Goal: Information Seeking & Learning: Learn about a topic

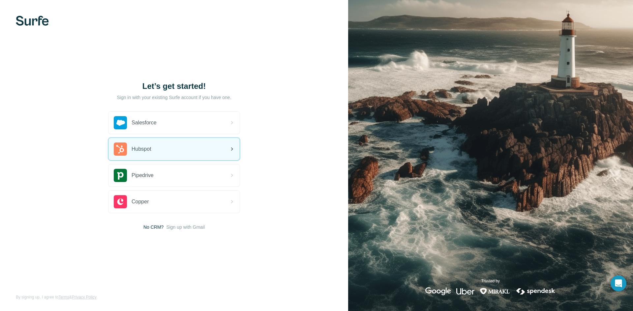
click at [173, 146] on div "Hubspot" at bounding box center [173, 149] width 131 height 22
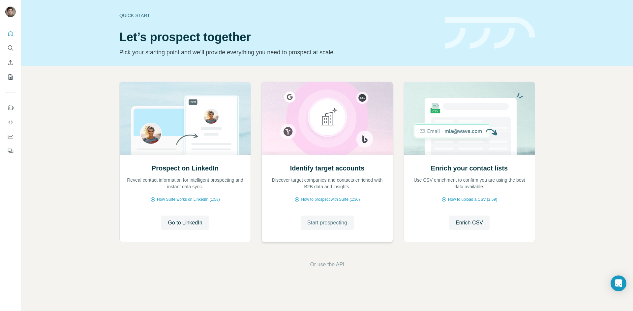
click at [321, 222] on span "Start prospecting" at bounding box center [327, 223] width 40 height 8
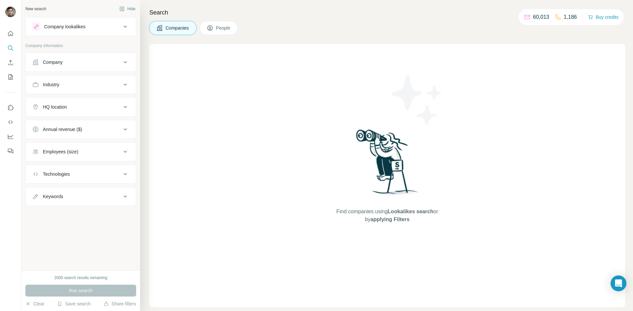
click at [90, 60] on div "Company" at bounding box center [76, 62] width 89 height 7
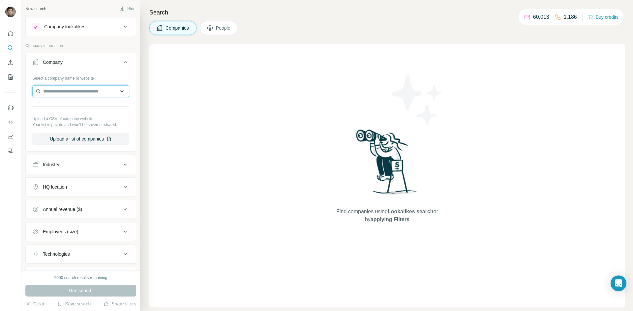
click at [88, 96] on input "text" at bounding box center [80, 91] width 97 height 12
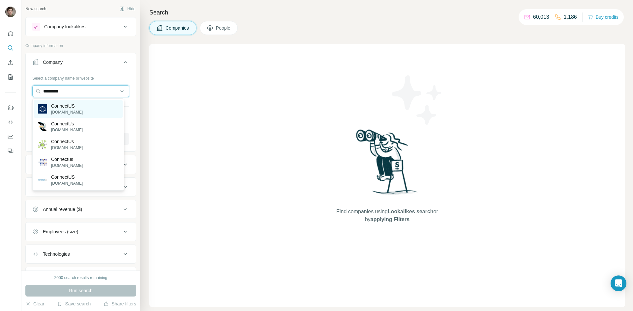
type input "*********"
click at [83, 113] on p "[DOMAIN_NAME]" at bounding box center [67, 112] width 32 height 6
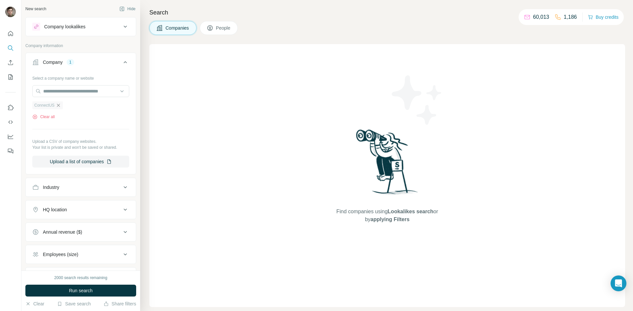
click at [59, 104] on icon "button" at bounding box center [58, 105] width 5 height 5
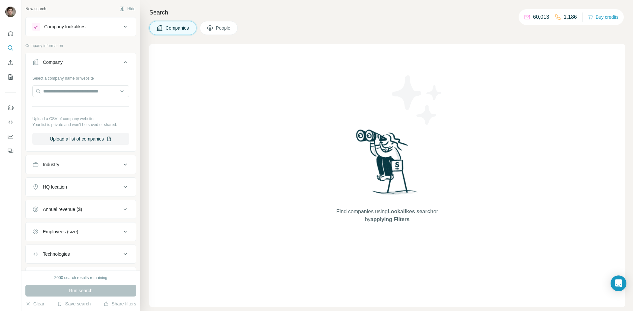
click at [60, 98] on div at bounding box center [80, 91] width 97 height 13
click at [66, 86] on input "text" at bounding box center [80, 91] width 97 height 12
type input "**********"
click at [90, 104] on div "Connectus Group [DOMAIN_NAME]" at bounding box center [78, 109] width 89 height 18
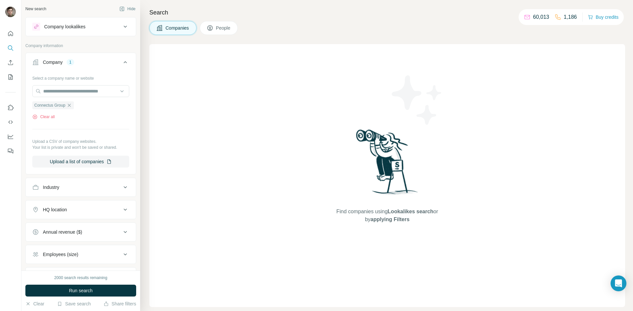
click at [121, 61] on icon at bounding box center [125, 62] width 8 height 8
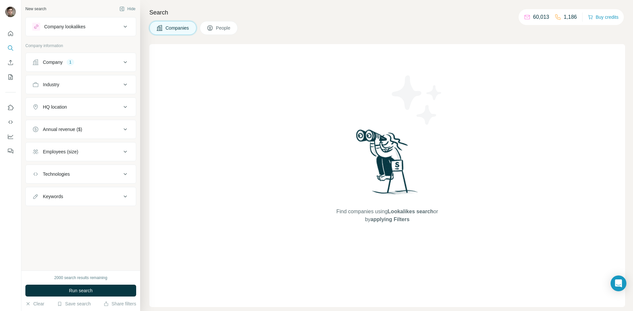
click at [123, 81] on icon at bounding box center [125, 85] width 8 height 8
click at [91, 126] on div "HQ location" at bounding box center [76, 127] width 89 height 7
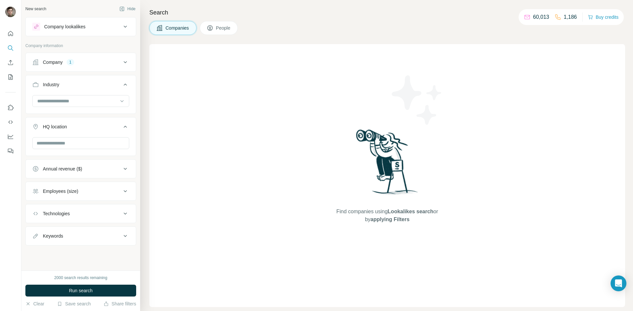
click at [91, 126] on div "HQ location" at bounding box center [76, 127] width 89 height 7
click at [79, 150] on div at bounding box center [80, 143] width 97 height 13
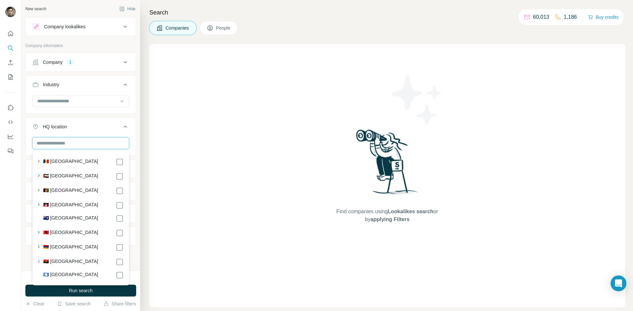
click at [82, 146] on input "text" at bounding box center [80, 143] width 97 height 12
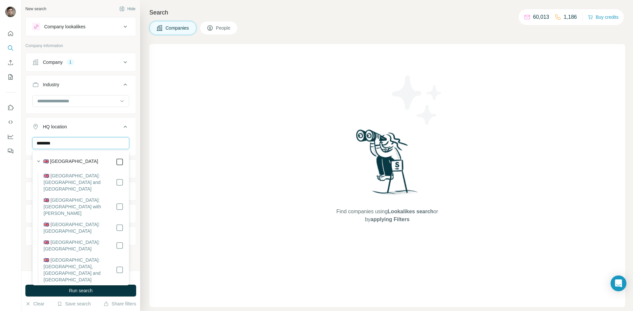
type input "********"
click at [121, 126] on icon at bounding box center [125, 127] width 8 height 8
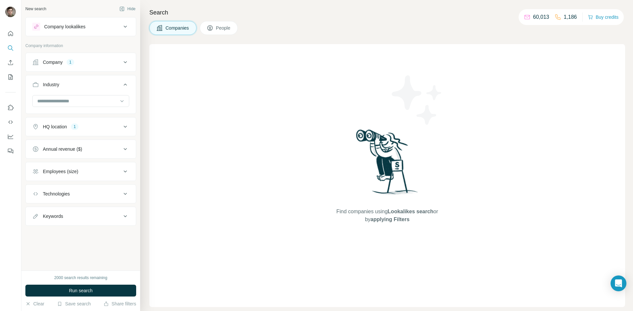
click at [125, 128] on icon at bounding box center [125, 127] width 8 height 8
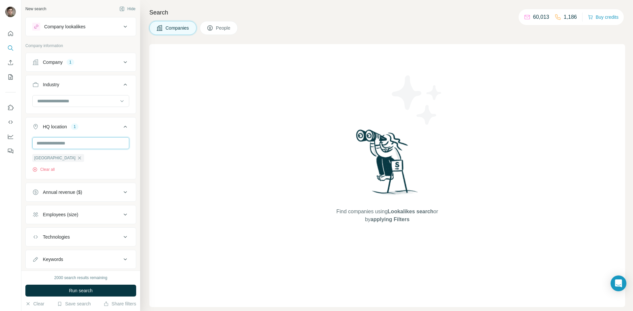
click at [77, 142] on input "text" at bounding box center [80, 143] width 97 height 12
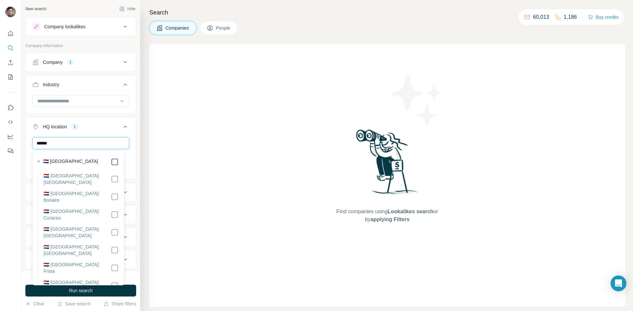
type input "******"
click at [67, 143] on input "******" at bounding box center [80, 143] width 97 height 12
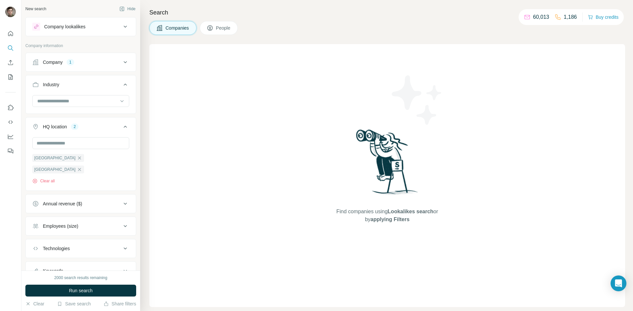
click at [124, 126] on icon at bounding box center [125, 127] width 3 height 2
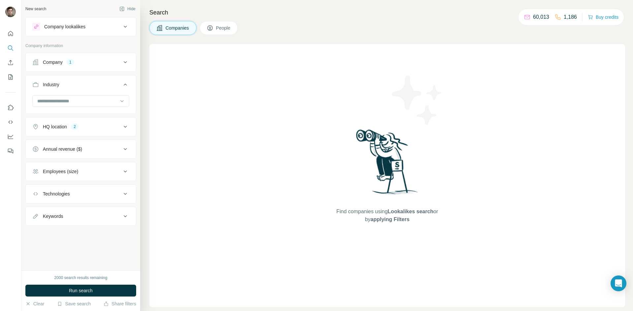
click at [93, 146] on div "Annual revenue ($)" at bounding box center [76, 149] width 89 height 7
click at [34, 176] on icon at bounding box center [36, 176] width 8 height 8
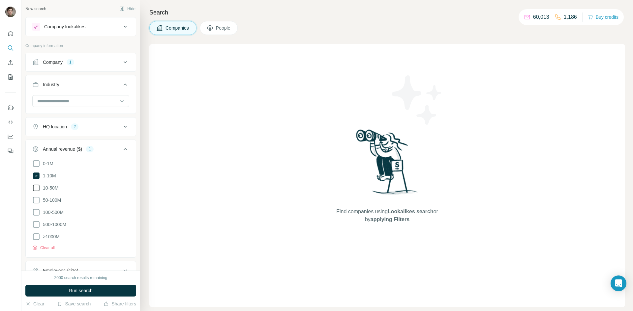
click at [38, 189] on icon at bounding box center [36, 188] width 8 height 8
click at [37, 200] on icon at bounding box center [36, 200] width 8 height 8
click at [114, 147] on div "Annual revenue ($) 3" at bounding box center [76, 149] width 89 height 7
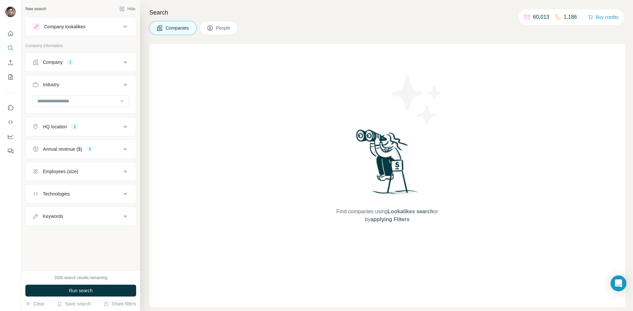
click at [71, 172] on div "Employees (size)" at bounding box center [60, 171] width 35 height 7
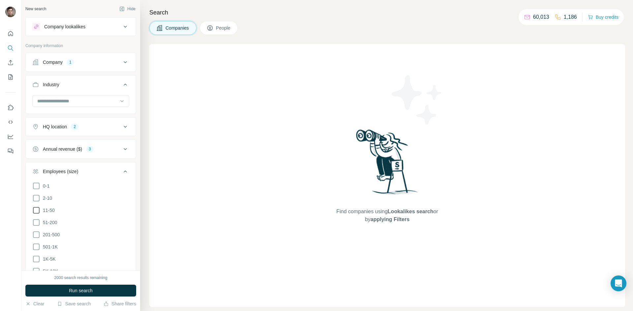
click at [37, 207] on icon at bounding box center [36, 210] width 7 height 7
click at [38, 221] on icon at bounding box center [36, 223] width 8 height 8
click at [115, 172] on div "Employees (size) 2" at bounding box center [76, 171] width 89 height 7
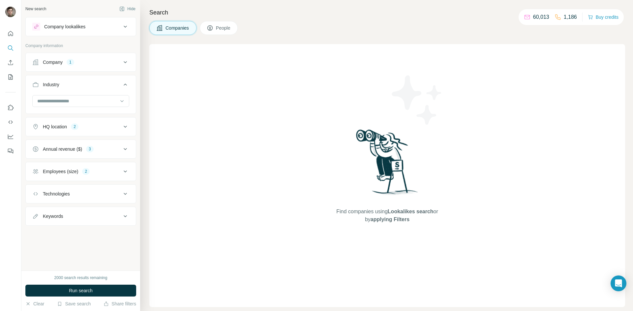
click at [104, 193] on div "Technologies" at bounding box center [76, 194] width 89 height 7
click at [89, 235] on div "Keywords" at bounding box center [76, 236] width 89 height 7
click at [62, 248] on input "text" at bounding box center [74, 253] width 84 height 12
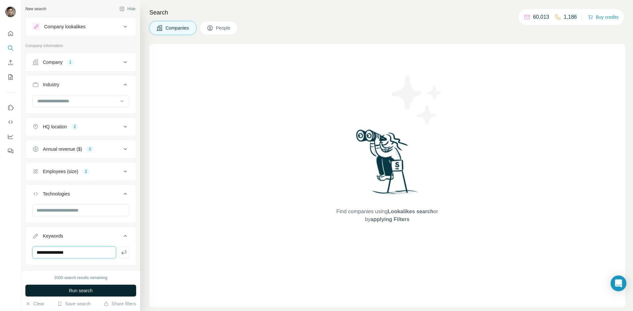
type input "**********"
click at [77, 289] on span "Run search" at bounding box center [81, 291] width 24 height 7
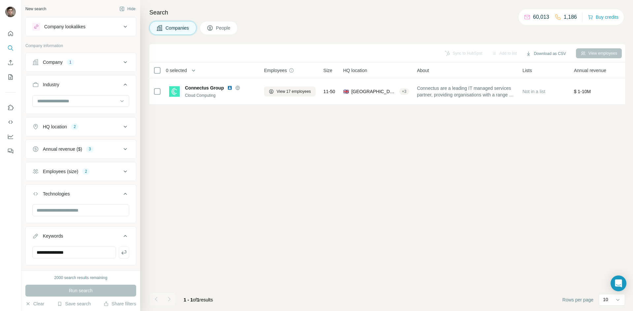
click at [77, 289] on div "Run search" at bounding box center [80, 291] width 111 height 12
click at [88, 251] on input "**********" at bounding box center [74, 253] width 84 height 12
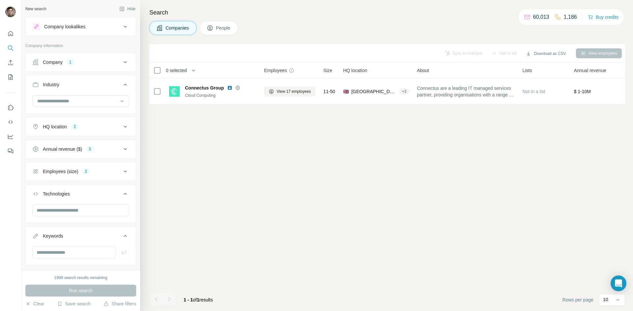
click at [98, 24] on div "Company lookalikes" at bounding box center [76, 27] width 89 height 8
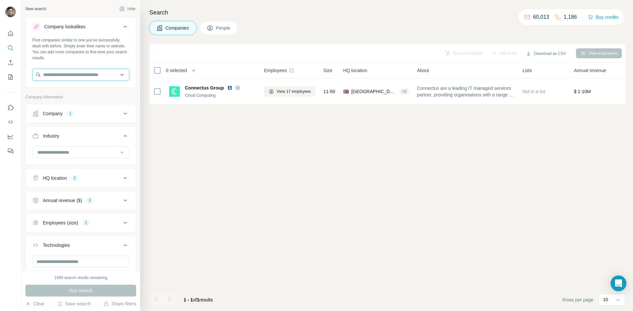
click at [81, 73] on input "text" at bounding box center [80, 75] width 97 height 12
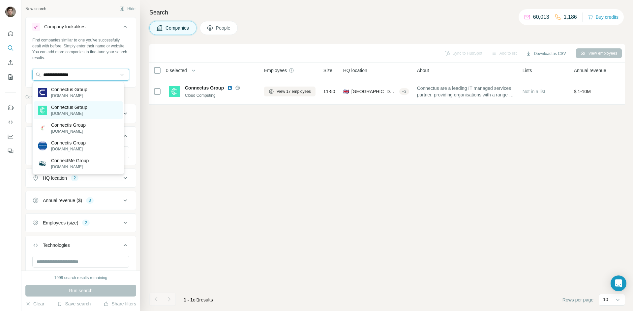
type input "**********"
click at [82, 110] on p "Connectus Group" at bounding box center [69, 107] width 36 height 7
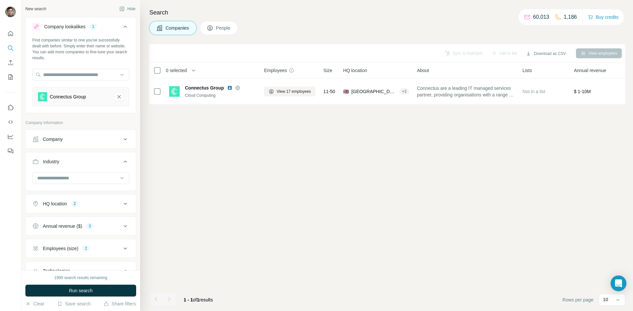
click at [95, 138] on div "Company" at bounding box center [76, 139] width 89 height 7
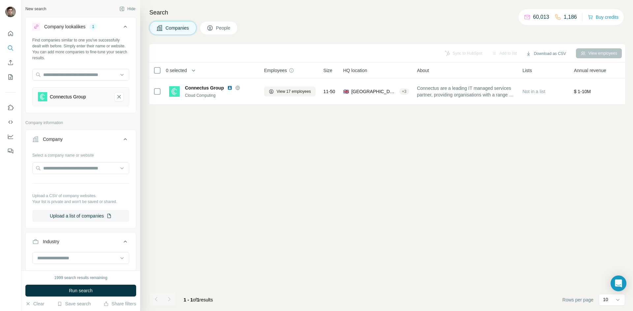
click at [121, 136] on icon at bounding box center [125, 139] width 8 height 8
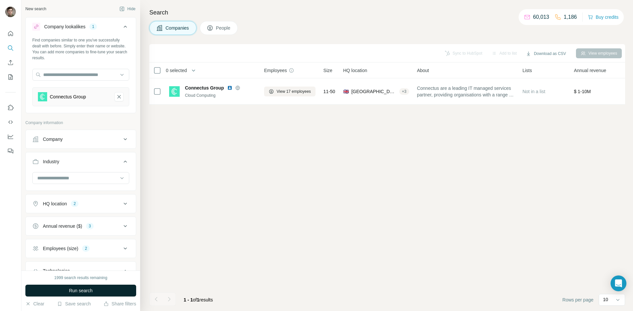
click at [78, 295] on button "Run search" at bounding box center [80, 291] width 111 height 12
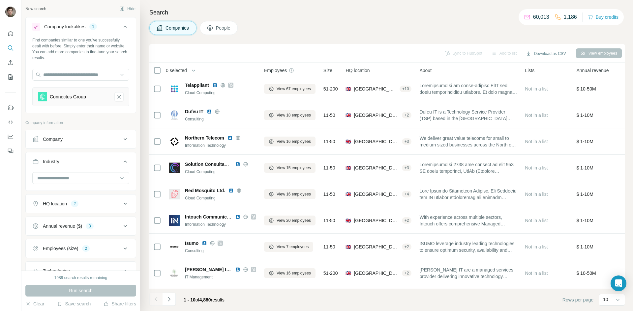
scroll to position [90, 0]
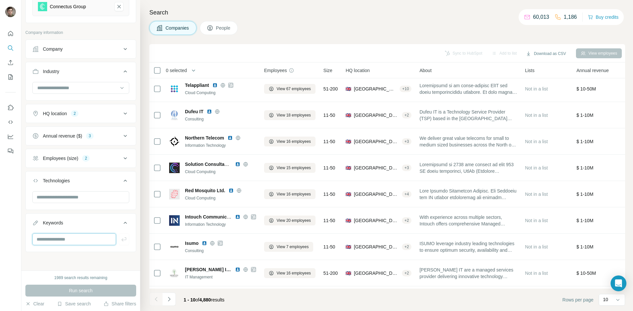
click at [71, 239] on input "text" at bounding box center [74, 240] width 84 height 12
type input "**********"
click at [86, 271] on div "**********" at bounding box center [80, 135] width 119 height 271
click at [121, 239] on icon "button" at bounding box center [124, 239] width 7 height 7
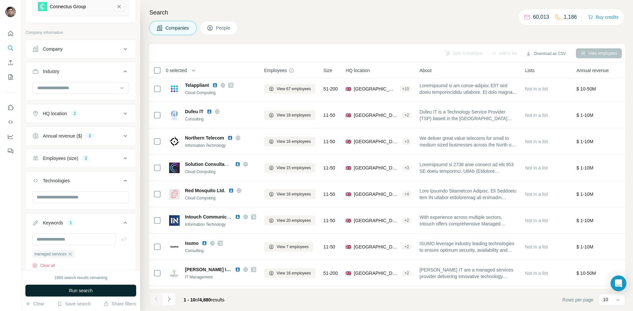
click at [84, 288] on span "Run search" at bounding box center [81, 291] width 24 height 7
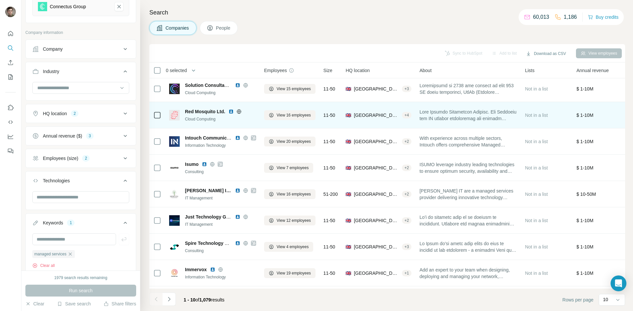
scroll to position [56, 0]
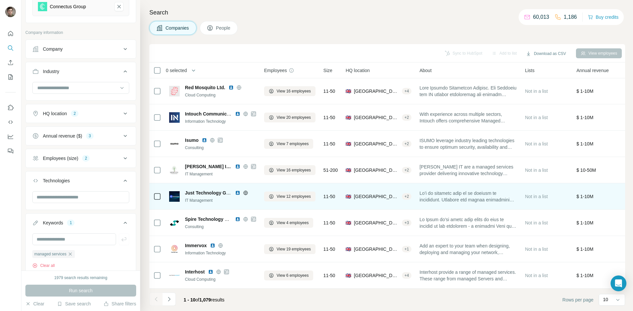
click at [245, 190] on icon at bounding box center [245, 192] width 5 height 5
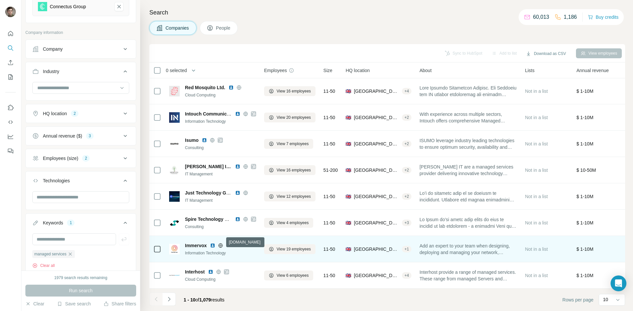
click at [219, 244] on icon at bounding box center [220, 246] width 4 height 4
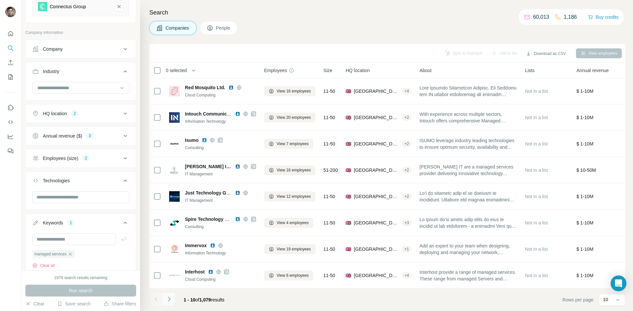
click at [168, 299] on icon "Navigate to next page" at bounding box center [169, 299] width 7 height 7
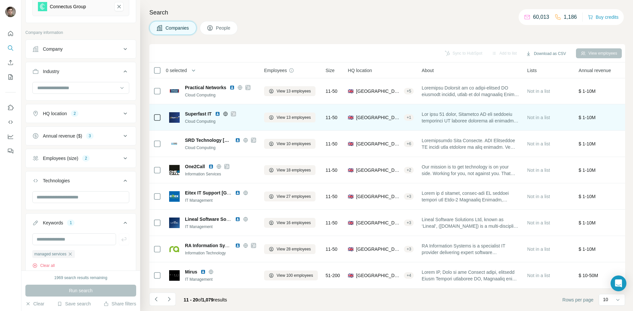
click at [252, 119] on div "Cloud Computing" at bounding box center [220, 122] width 71 height 6
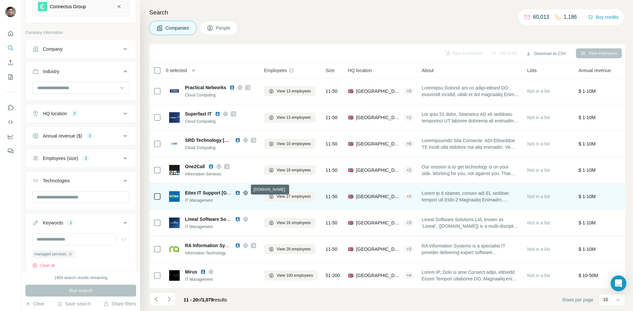
click at [245, 191] on icon at bounding box center [245, 193] width 4 height 4
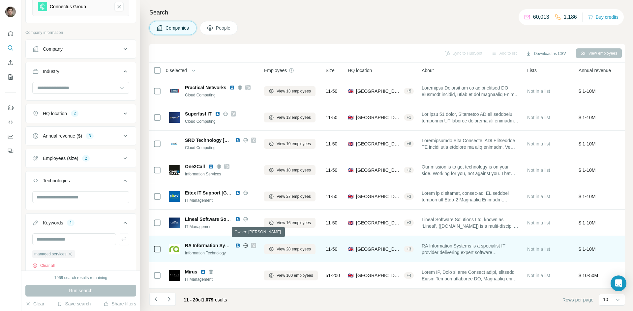
click at [254, 244] on icon at bounding box center [253, 246] width 4 height 4
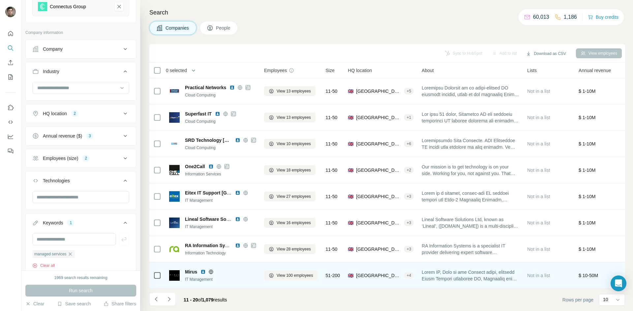
click at [213, 270] on icon at bounding box center [211, 272] width 4 height 4
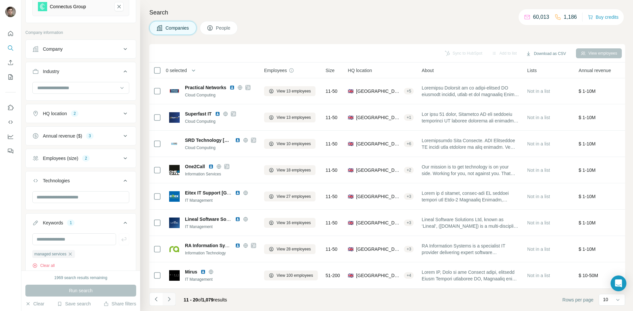
click at [170, 302] on icon "Navigate to next page" at bounding box center [169, 299] width 7 height 7
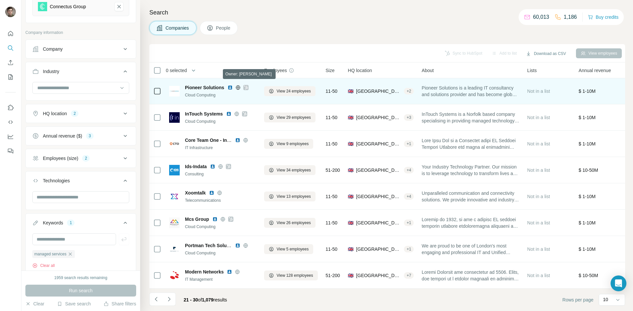
click at [246, 85] on icon at bounding box center [246, 87] width 4 height 5
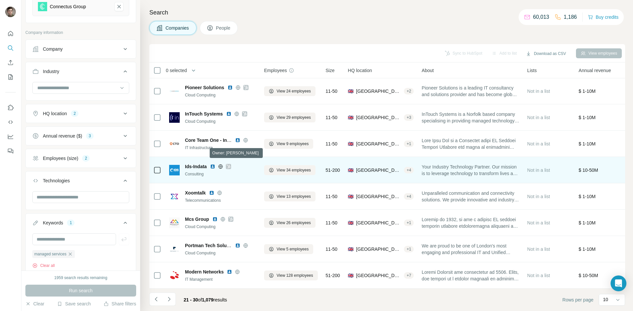
click at [230, 164] on icon at bounding box center [228, 166] width 4 height 5
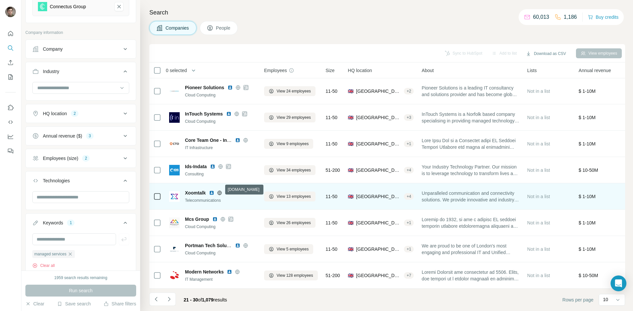
click at [219, 191] on icon at bounding box center [219, 193] width 2 height 4
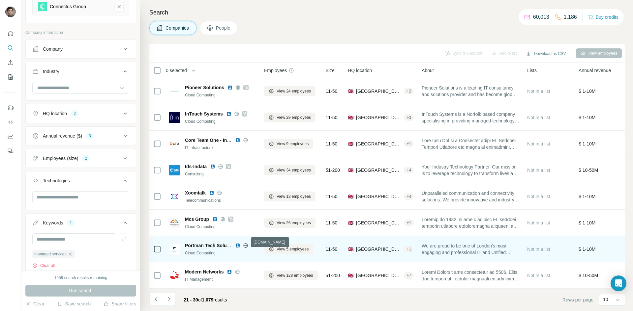
click at [246, 245] on icon at bounding box center [245, 245] width 4 height 0
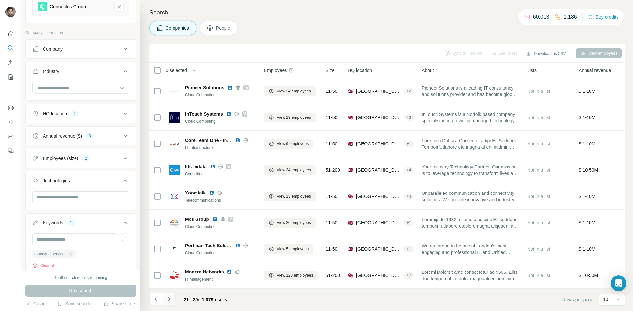
click at [166, 301] on icon "Navigate to next page" at bounding box center [169, 299] width 7 height 7
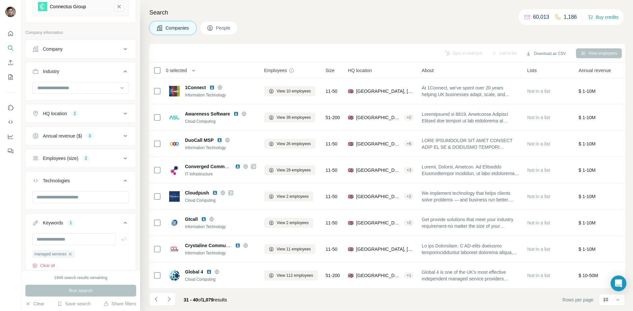
scroll to position [114, 0]
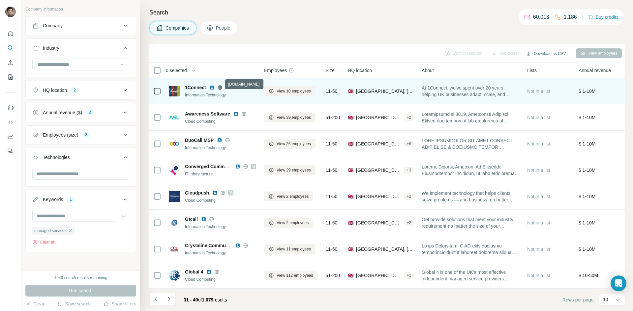
click at [220, 85] on icon at bounding box center [220, 87] width 2 height 4
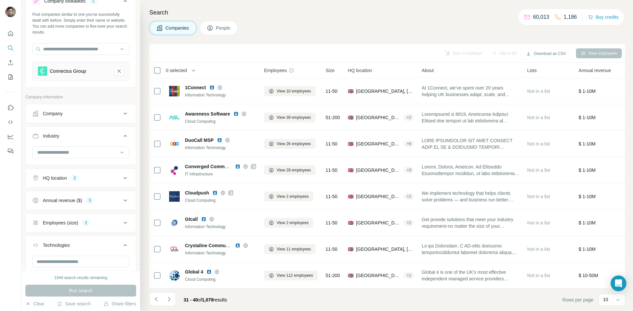
scroll to position [0, 0]
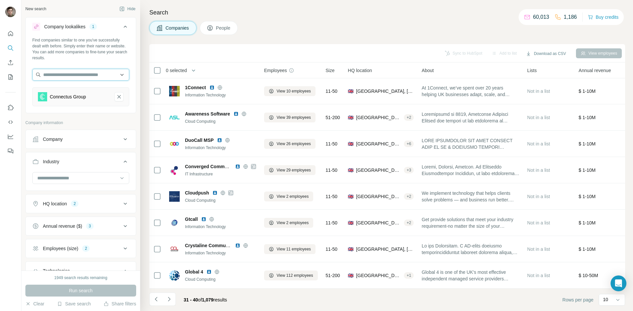
click at [80, 75] on input "text" at bounding box center [80, 75] width 97 height 12
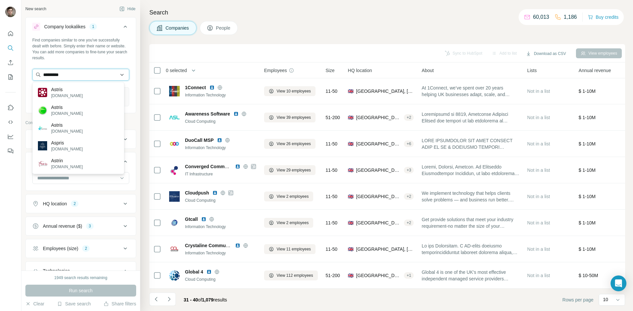
type input "**********"
click at [71, 79] on input "**********" at bounding box center [80, 75] width 97 height 12
type input "*****"
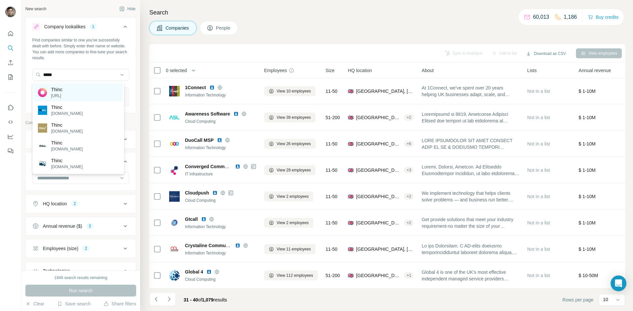
click at [75, 95] on div "Thinc [URL]" at bounding box center [78, 93] width 89 height 18
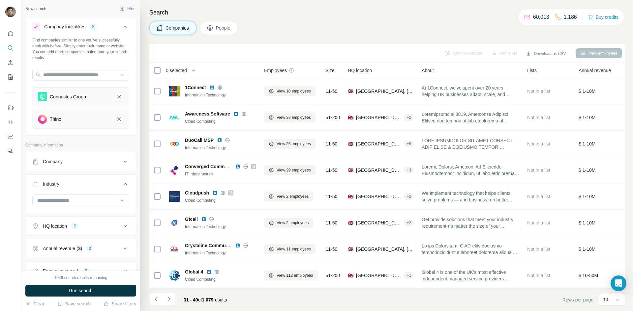
click at [116, 118] on icon "Thinc-remove-button" at bounding box center [119, 119] width 6 height 7
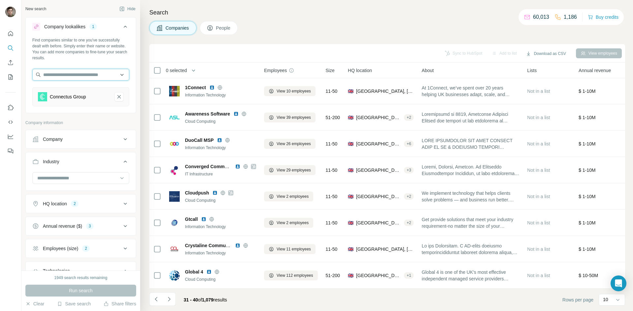
click at [62, 76] on input "text" at bounding box center [80, 75] width 97 height 12
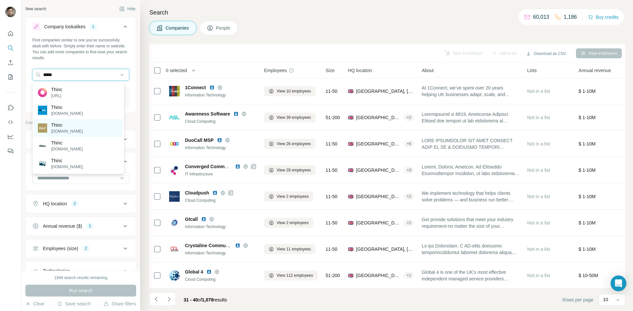
type input "*****"
click at [73, 129] on p "[DOMAIN_NAME]" at bounding box center [67, 132] width 32 height 6
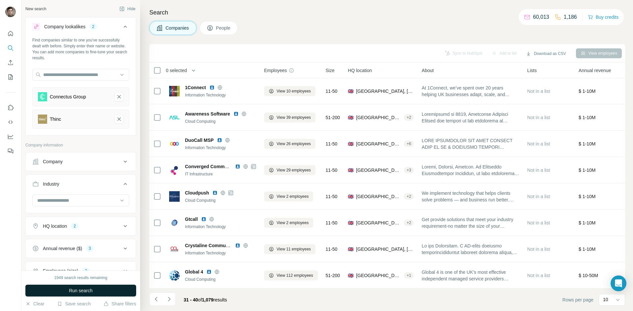
click at [77, 288] on span "Run search" at bounding box center [81, 291] width 24 height 7
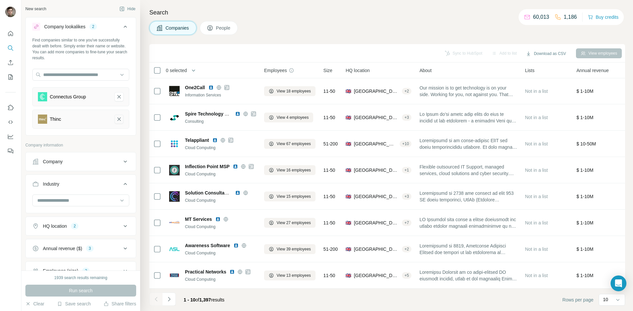
click at [116, 118] on icon "Thinc-remove-button" at bounding box center [119, 119] width 6 height 7
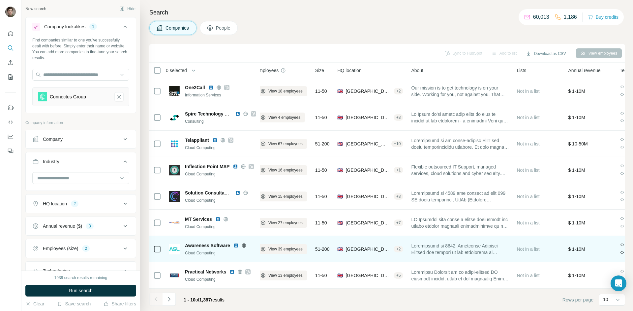
scroll to position [56, 0]
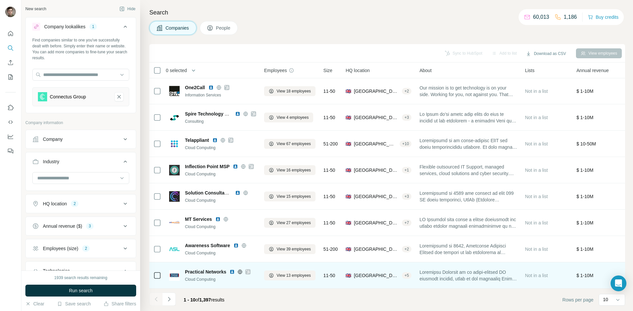
click at [250, 271] on icon at bounding box center [248, 272] width 4 height 5
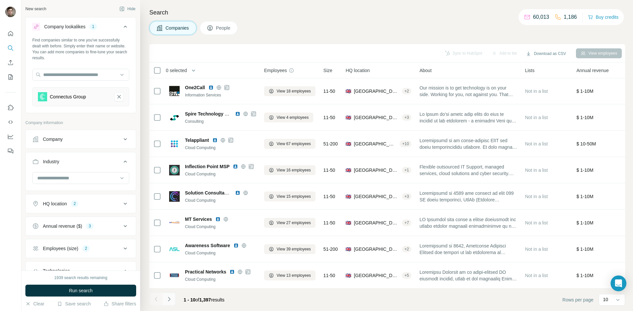
click at [169, 297] on icon "Navigate to next page" at bounding box center [169, 299] width 7 height 7
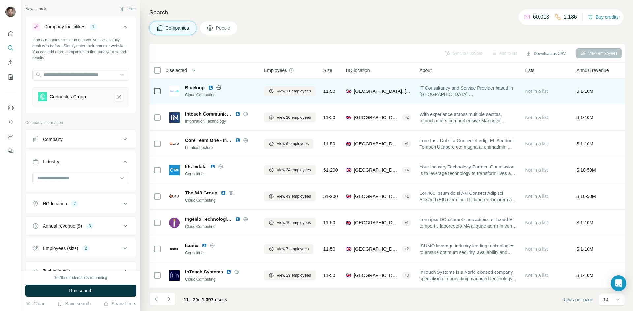
click at [238, 92] on div "Cloud Computing" at bounding box center [220, 95] width 71 height 6
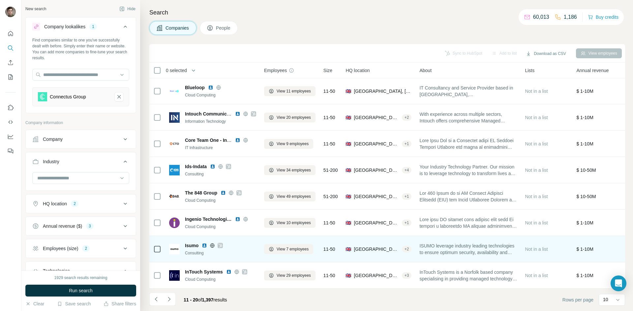
click at [220, 243] on icon at bounding box center [220, 245] width 4 height 5
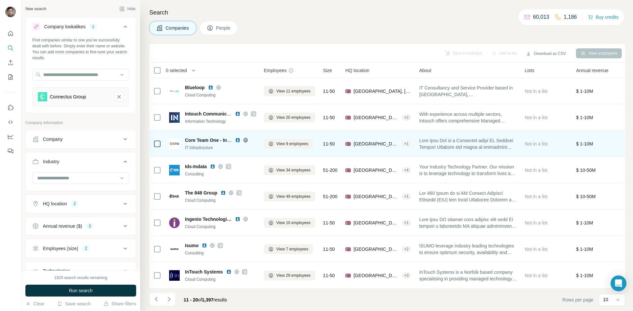
scroll to position [0, 0]
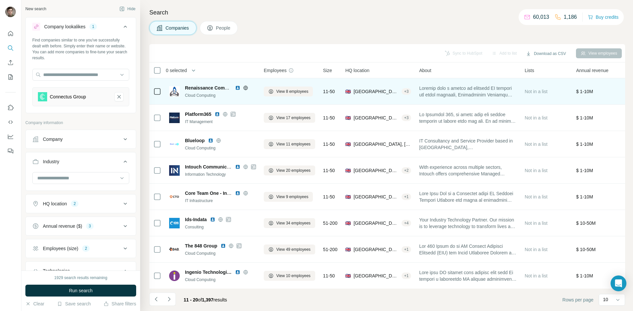
click at [247, 89] on icon at bounding box center [245, 87] width 5 height 5
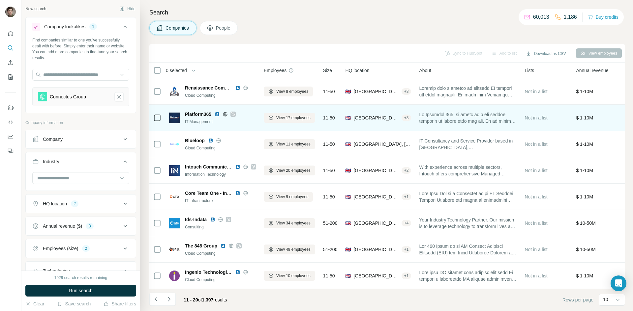
scroll to position [56, 0]
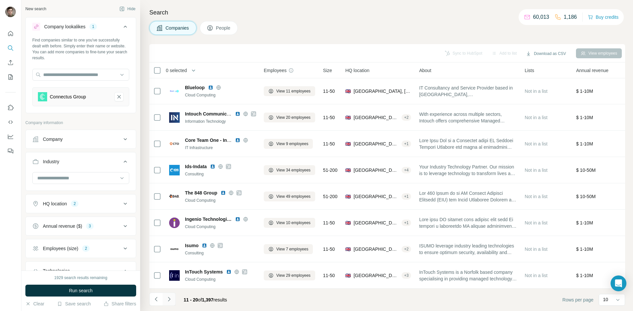
click at [171, 298] on icon "Navigate to next page" at bounding box center [169, 299] width 7 height 7
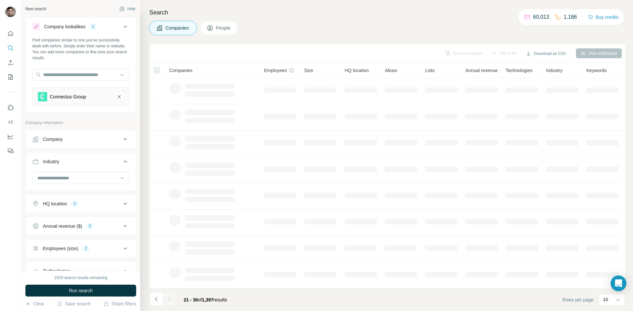
scroll to position [56, 0]
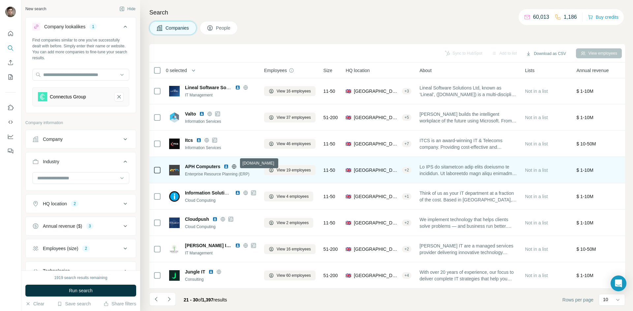
click at [235, 164] on icon at bounding box center [233, 166] width 5 height 5
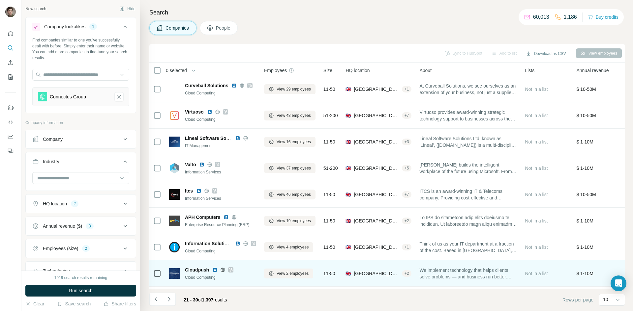
scroll to position [2, 0]
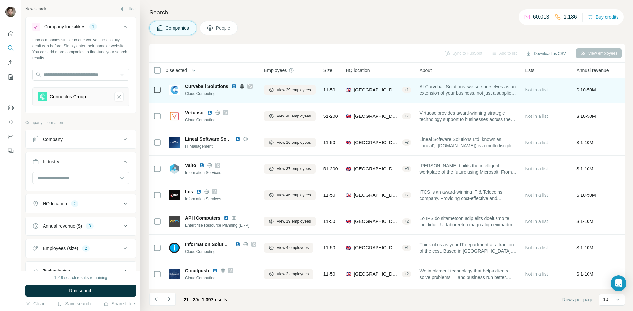
click at [251, 85] on icon at bounding box center [250, 86] width 4 height 4
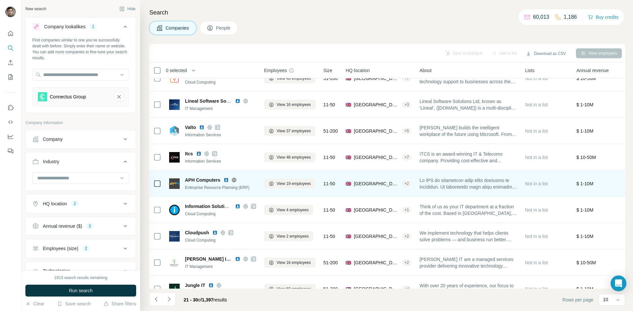
scroll to position [56, 0]
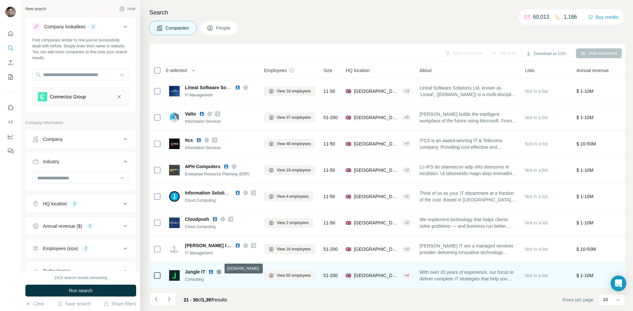
click at [216, 270] on icon at bounding box center [218, 272] width 5 height 5
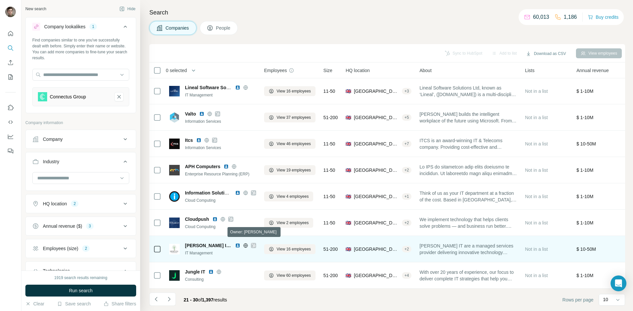
click at [251, 244] on icon at bounding box center [253, 246] width 4 height 4
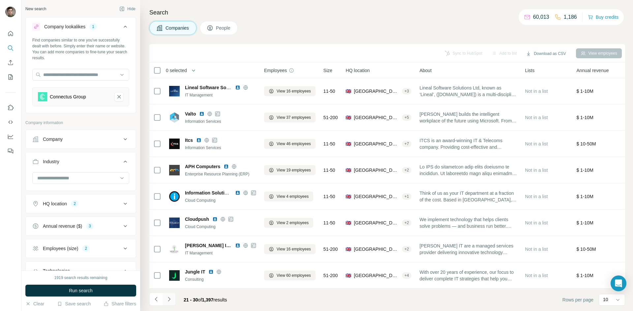
click at [171, 301] on icon "Navigate to next page" at bounding box center [169, 299] width 7 height 7
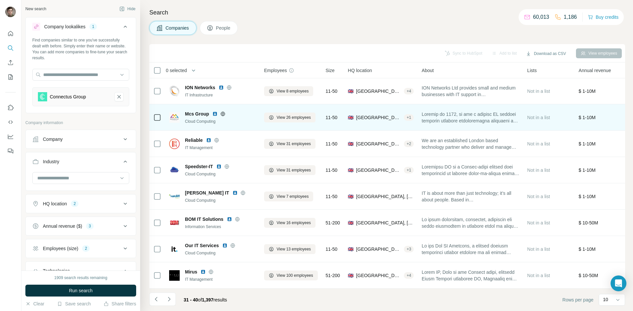
scroll to position [0, 0]
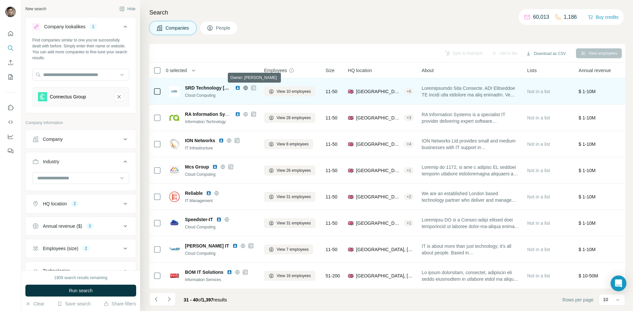
click at [252, 87] on icon at bounding box center [253, 87] width 4 height 5
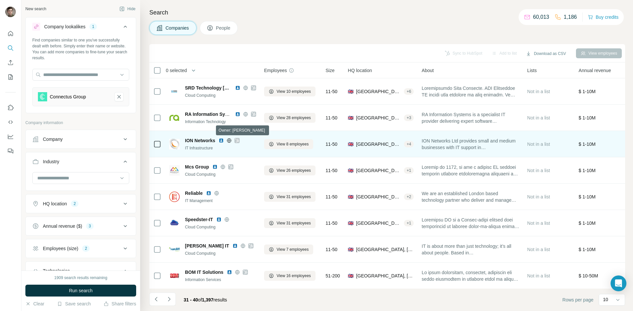
click at [237, 141] on icon at bounding box center [237, 140] width 4 height 5
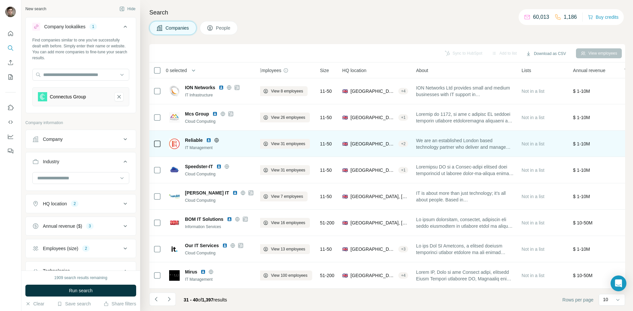
scroll to position [56, 6]
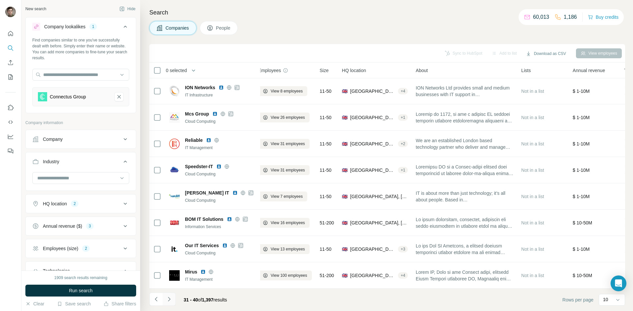
click at [169, 301] on icon "Navigate to next page" at bounding box center [169, 299] width 7 height 7
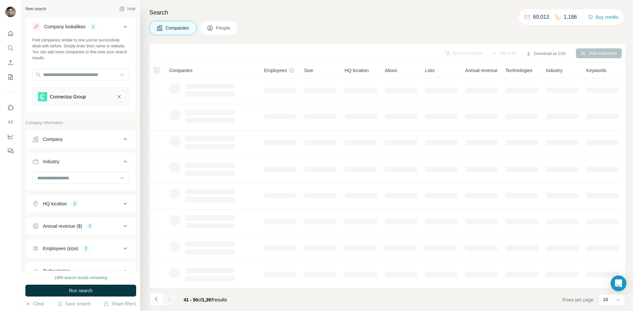
scroll to position [56, 0]
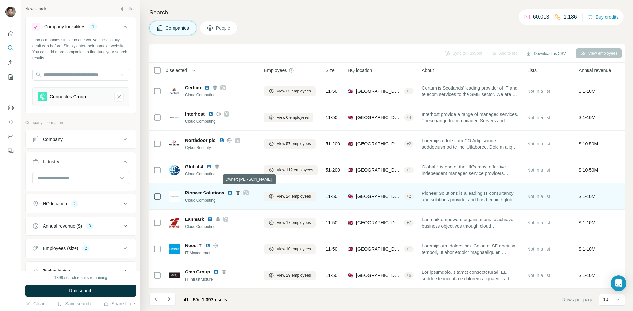
click at [247, 190] on icon at bounding box center [246, 192] width 4 height 5
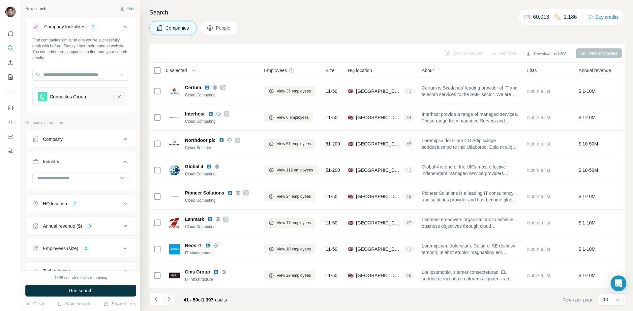
click at [168, 298] on icon "Navigate to next page" at bounding box center [169, 299] width 2 height 4
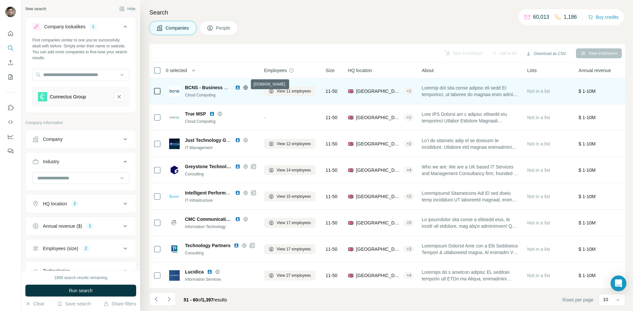
click at [246, 85] on icon at bounding box center [245, 87] width 5 height 5
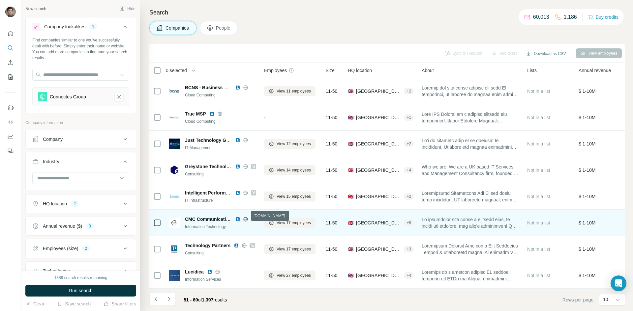
click at [246, 217] on icon at bounding box center [245, 219] width 5 height 5
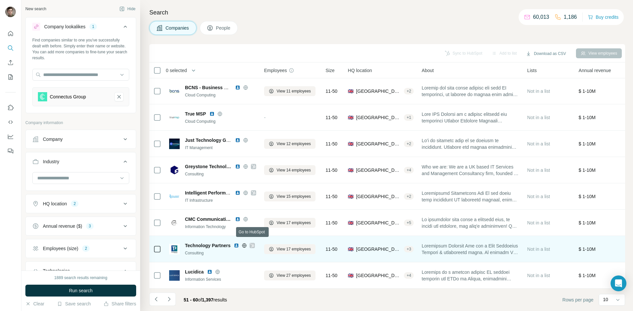
click at [251, 243] on icon at bounding box center [252, 245] width 4 height 5
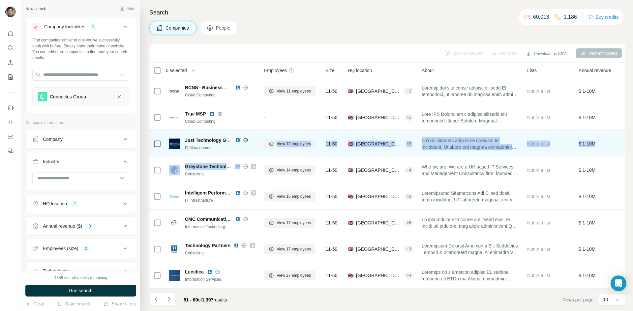
drag, startPoint x: 254, startPoint y: 163, endPoint x: 255, endPoint y: 151, distance: 12.2
click at [0, 0] on tbody "Bistech Consulting View 76 employees 51-200 🇬🇧 United Kingdom, England|Southern…" at bounding box center [0, 0] width 0 height 0
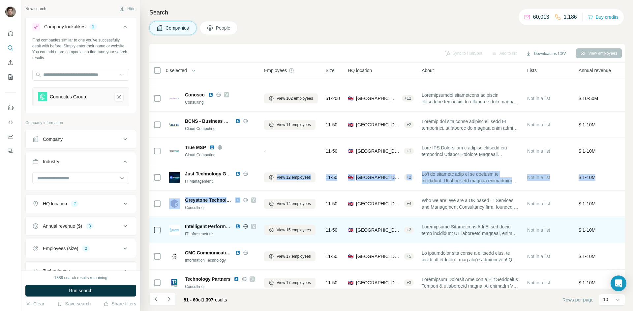
scroll to position [0, 0]
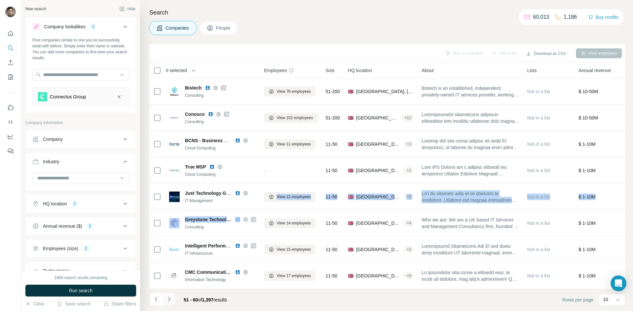
click at [171, 298] on icon "Navigate to next page" at bounding box center [169, 299] width 7 height 7
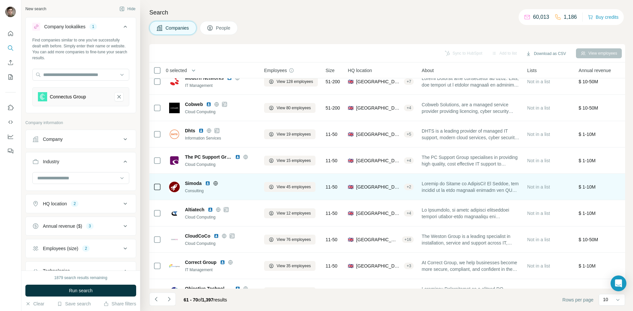
scroll to position [56, 0]
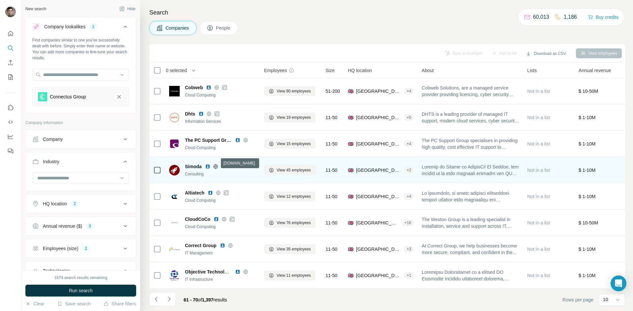
click at [216, 166] on icon at bounding box center [215, 166] width 4 height 0
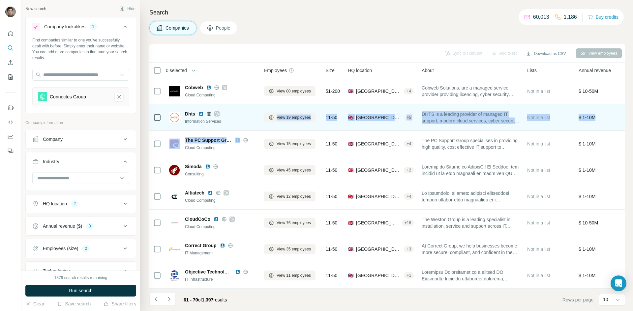
drag, startPoint x: 245, startPoint y: 135, endPoint x: 256, endPoint y: 122, distance: 17.6
click at [0, 0] on tbody "Cloudworks IT Support Cloud Computing View 2 employees 11-50 🇬🇧 United Kingdom,…" at bounding box center [0, 0] width 0 height 0
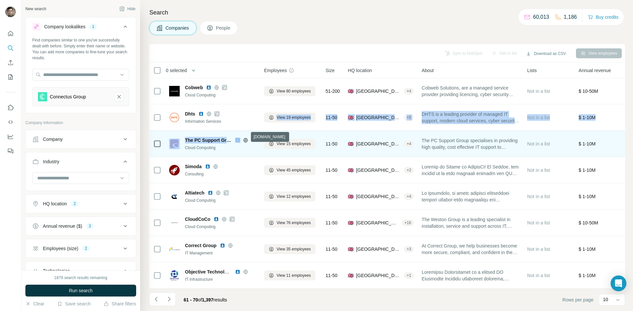
click at [245, 138] on icon at bounding box center [245, 140] width 5 height 5
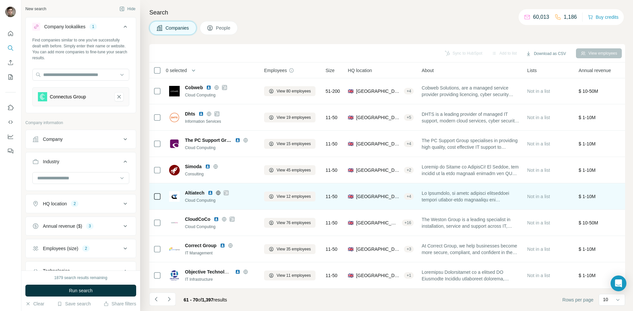
drag, startPoint x: 224, startPoint y: 190, endPoint x: 228, endPoint y: 188, distance: 4.8
click at [228, 190] on div at bounding box center [218, 192] width 21 height 5
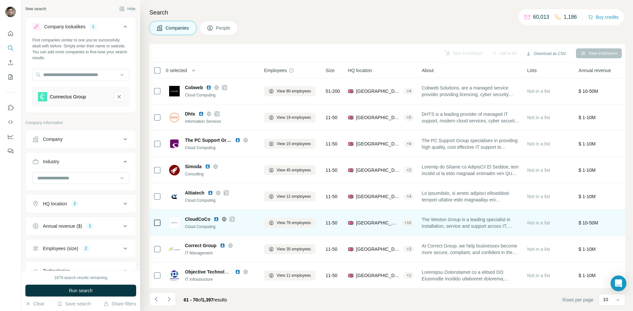
drag, startPoint x: 234, startPoint y: 216, endPoint x: 239, endPoint y: 215, distance: 5.9
click at [239, 216] on div "CloudCoCo" at bounding box center [220, 219] width 71 height 7
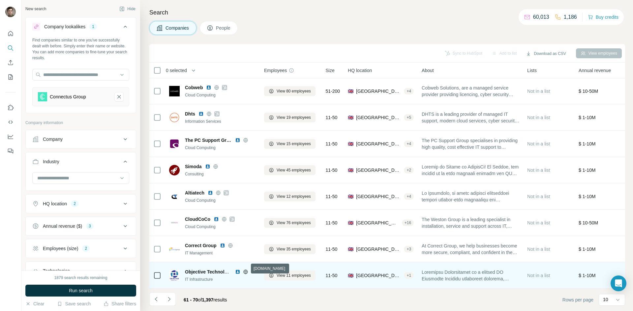
click at [245, 272] on icon at bounding box center [245, 272] width 4 height 0
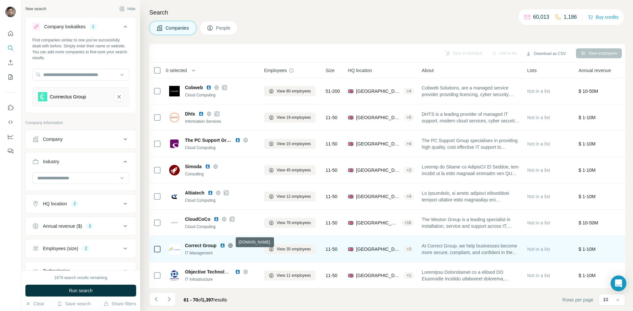
click at [229, 245] on icon at bounding box center [230, 245] width 4 height 0
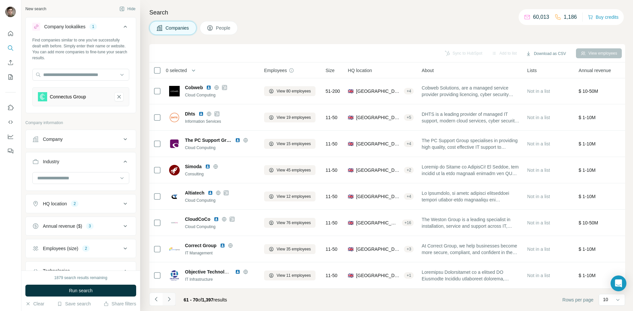
click at [169, 300] on icon "Navigate to next page" at bounding box center [169, 299] width 7 height 7
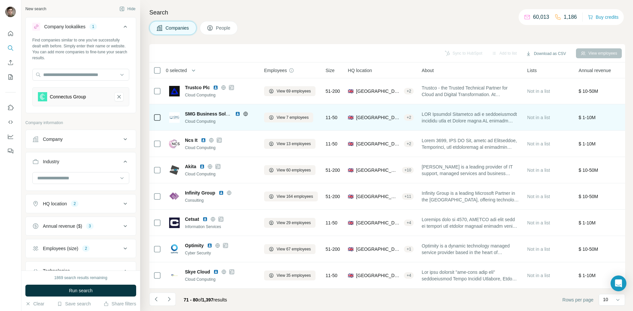
click at [245, 111] on icon at bounding box center [245, 113] width 5 height 5
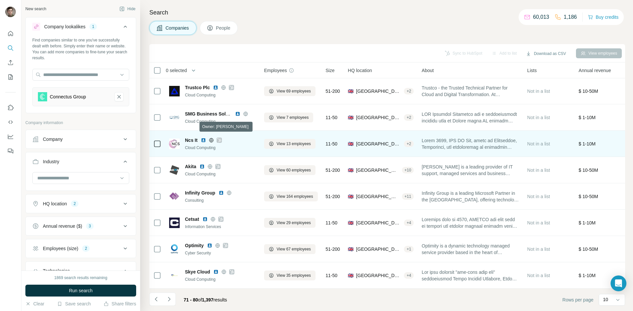
drag, startPoint x: 218, startPoint y: 137, endPoint x: 242, endPoint y: 132, distance: 24.1
click at [242, 135] on div "Ncs It Cloud Computing" at bounding box center [212, 144] width 87 height 18
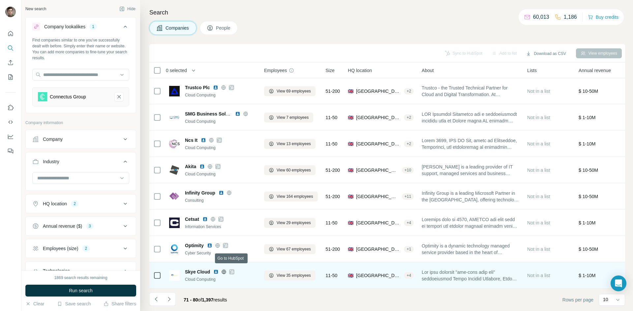
click at [231, 270] on icon at bounding box center [232, 272] width 4 height 5
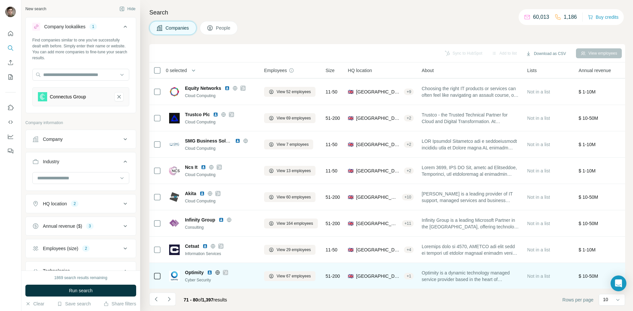
scroll to position [0, 0]
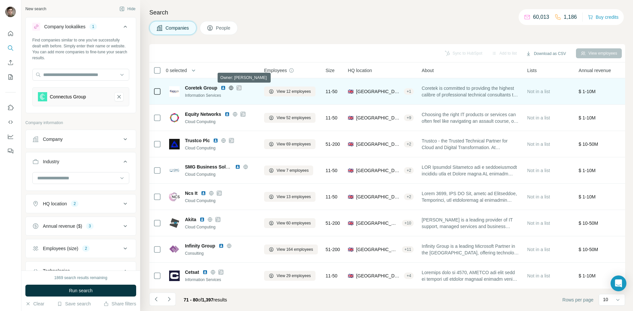
click at [241, 87] on icon at bounding box center [239, 87] width 4 height 5
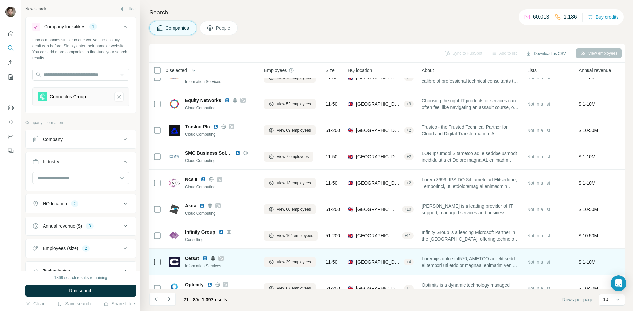
scroll to position [56, 0]
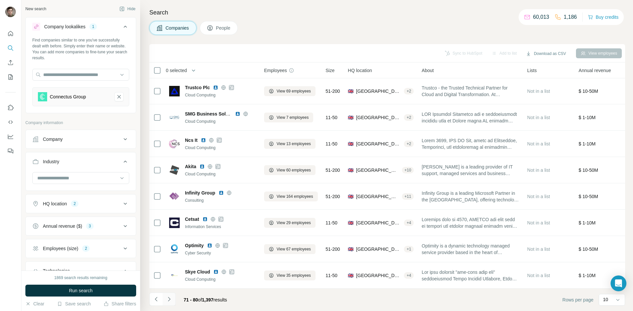
click at [172, 301] on icon "Navigate to next page" at bounding box center [169, 299] width 7 height 7
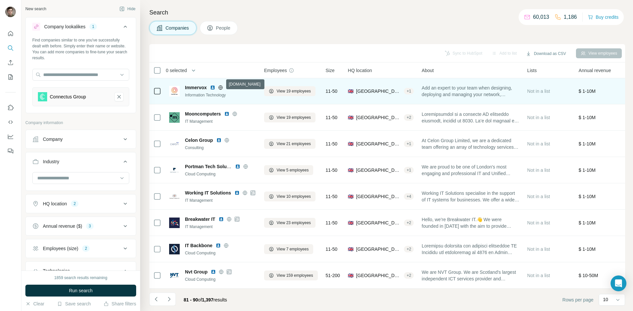
click at [220, 87] on icon at bounding box center [220, 87] width 4 height 0
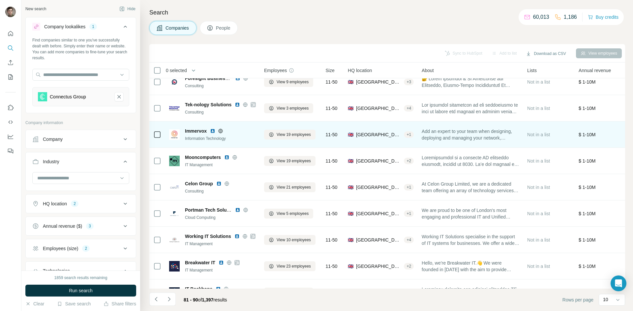
scroll to position [0, 0]
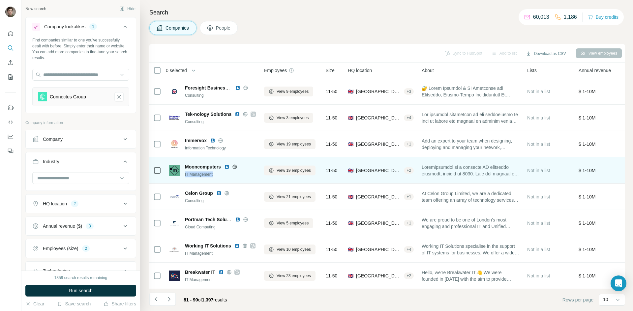
drag, startPoint x: 236, startPoint y: 167, endPoint x: 233, endPoint y: 173, distance: 6.8
click at [233, 173] on div "Mooncomputers IT Management" at bounding box center [220, 171] width 71 height 14
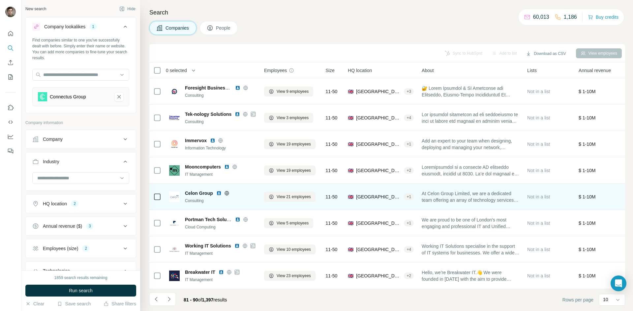
click at [251, 190] on div "Celon Group" at bounding box center [220, 193] width 71 height 7
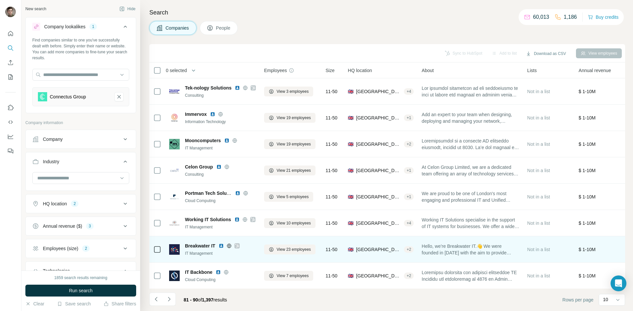
scroll to position [56, 0]
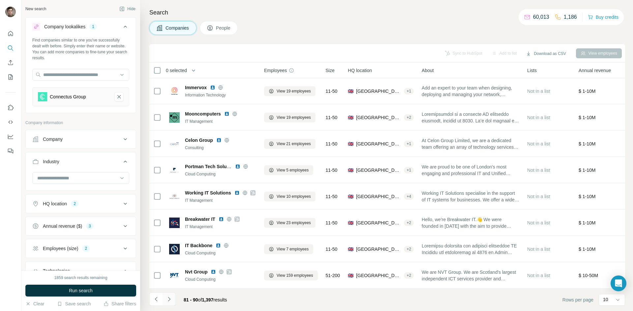
click at [171, 302] on icon "Navigate to next page" at bounding box center [169, 299] width 7 height 7
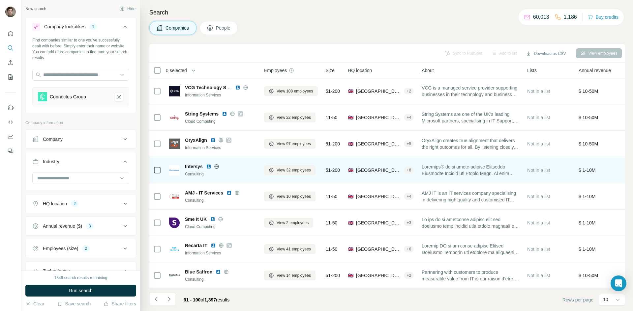
drag, startPoint x: 216, startPoint y: 163, endPoint x: 233, endPoint y: 156, distance: 18.3
click at [233, 157] on td "Intersys Consulting" at bounding box center [212, 170] width 95 height 26
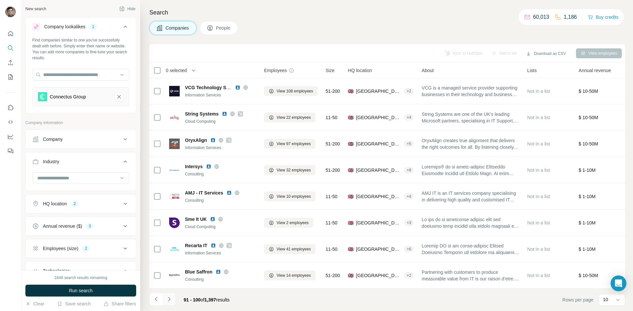
click at [173, 298] on button "Navigate to next page" at bounding box center [168, 299] width 13 height 13
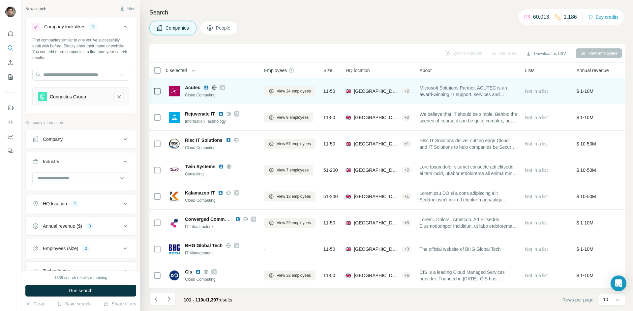
click at [222, 85] on icon at bounding box center [222, 87] width 4 height 5
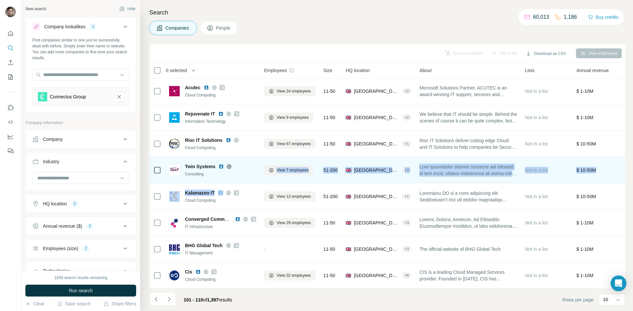
drag, startPoint x: 237, startPoint y: 188, endPoint x: 255, endPoint y: 177, distance: 21.6
click at [0, 0] on tbody "A P Systems IT Management View 3 employees 11-50 🇬🇧 United Kingdom, Scotland|Ab…" at bounding box center [0, 0] width 0 height 0
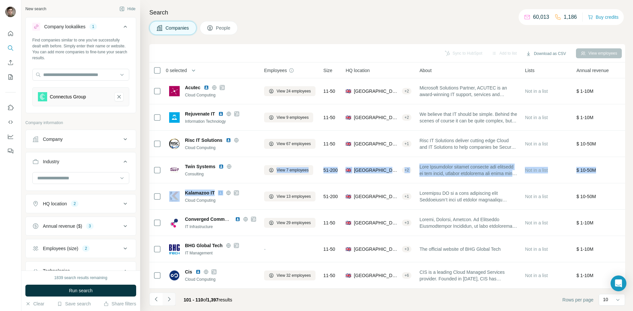
click at [169, 300] on icon "Navigate to next page" at bounding box center [169, 299] width 2 height 4
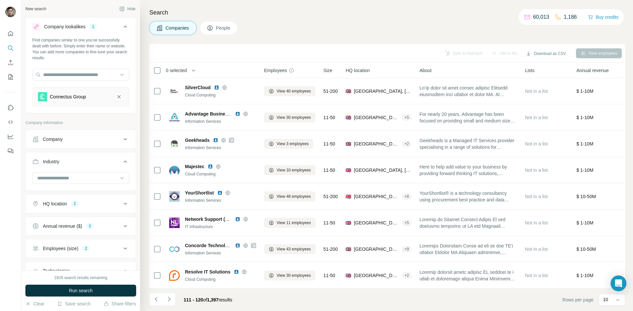
click at [257, 71] on th "Companies" at bounding box center [212, 71] width 95 height 16
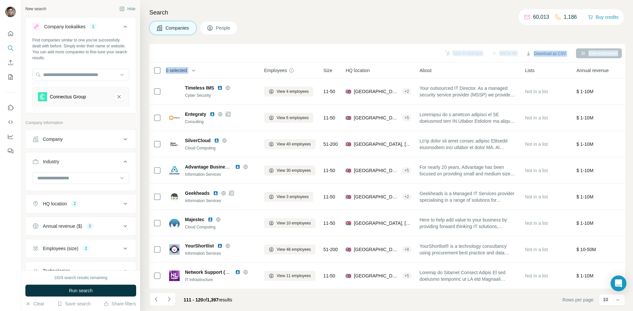
drag, startPoint x: 257, startPoint y: 71, endPoint x: 310, endPoint y: 39, distance: 62.3
click at [310, 39] on div "Search Companies People Sync to HubSpot Add to list Download as CSV View employ…" at bounding box center [386, 155] width 493 height 311
click at [249, 29] on div "Companies People" at bounding box center [387, 28] width 476 height 14
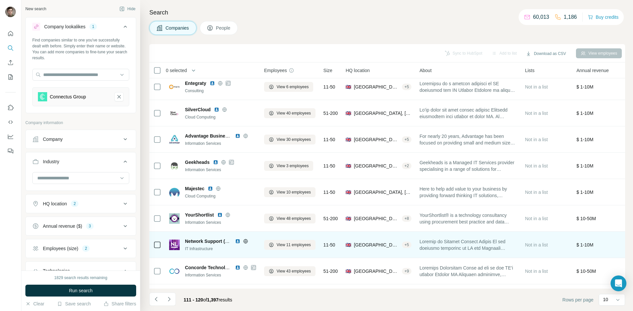
scroll to position [56, 0]
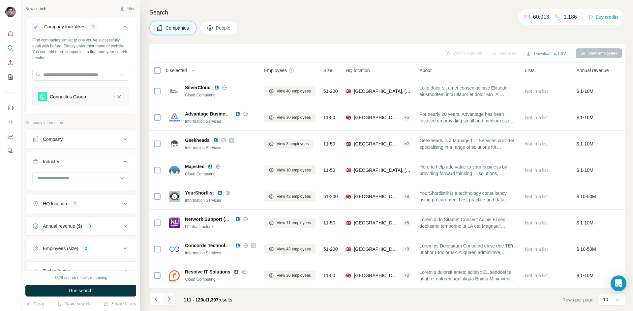
click at [171, 298] on icon "Navigate to next page" at bounding box center [169, 299] width 7 height 7
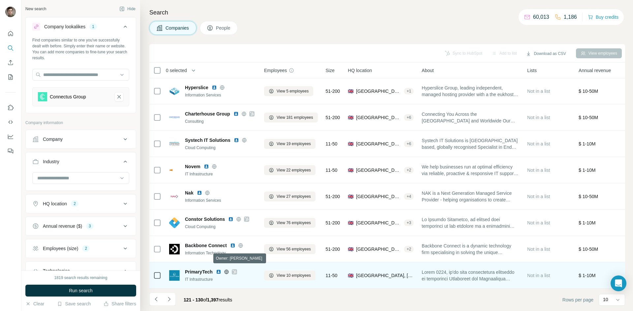
click at [234, 270] on icon at bounding box center [234, 272] width 4 height 4
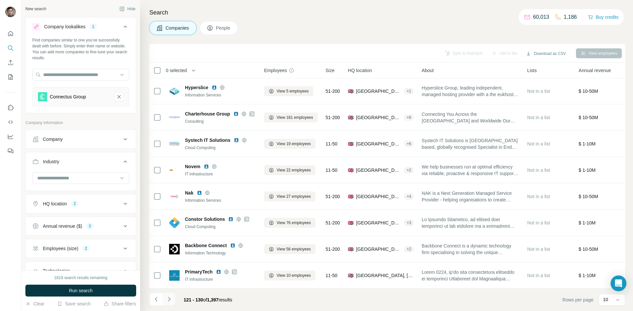
click at [171, 295] on button "Navigate to next page" at bounding box center [168, 299] width 13 height 13
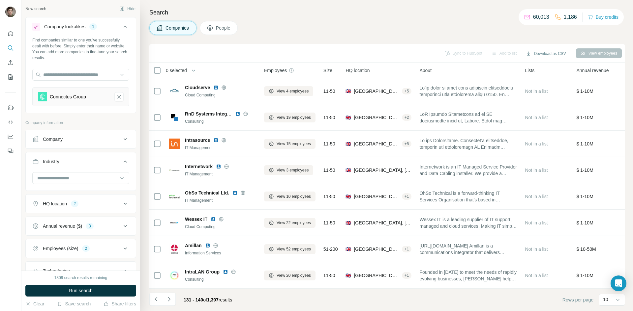
scroll to position [0, 0]
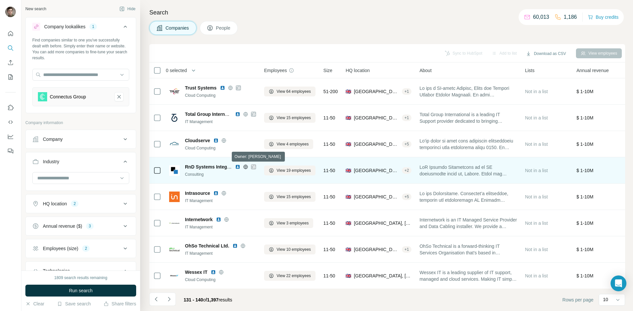
click at [254, 168] on icon at bounding box center [253, 166] width 4 height 5
click at [253, 165] on icon at bounding box center [253, 166] width 4 height 5
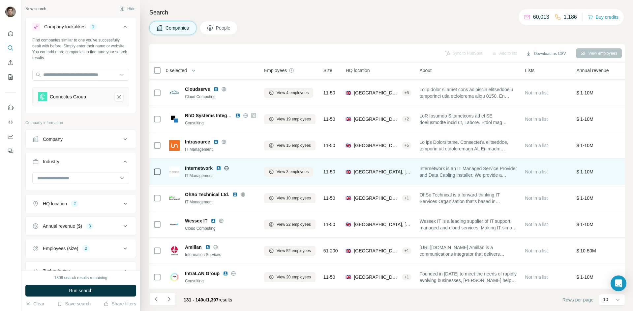
scroll to position [56, 0]
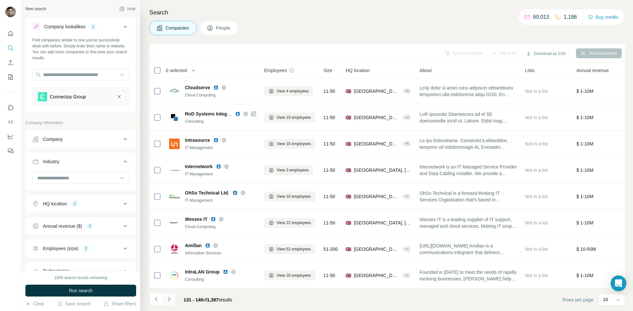
click at [173, 300] on button "Navigate to next page" at bounding box center [168, 299] width 13 height 13
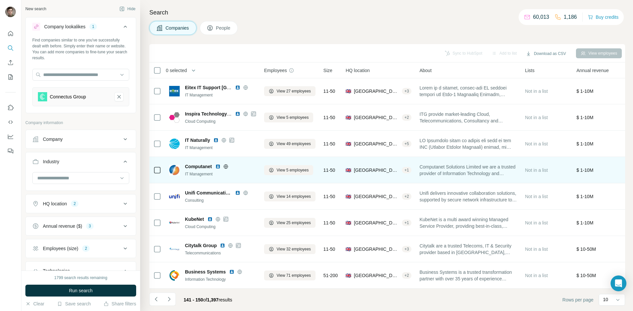
drag, startPoint x: 227, startPoint y: 163, endPoint x: 233, endPoint y: 163, distance: 5.9
click at [233, 164] on div at bounding box center [225, 166] width 21 height 5
click at [225, 164] on icon at bounding box center [225, 166] width 5 height 5
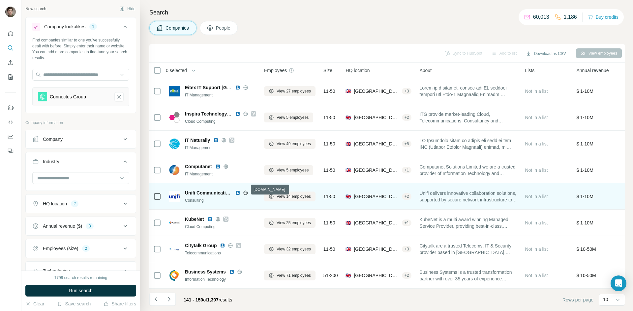
click at [245, 190] on icon at bounding box center [245, 192] width 5 height 5
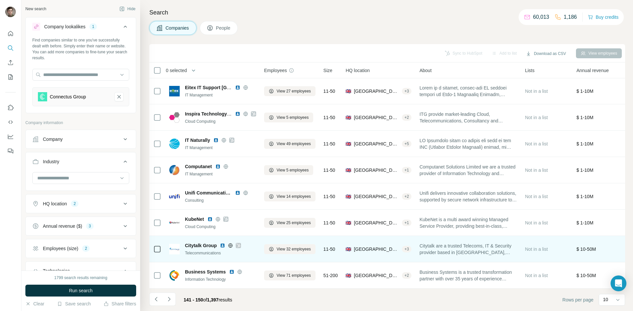
click at [240, 244] on icon at bounding box center [239, 246] width 4 height 4
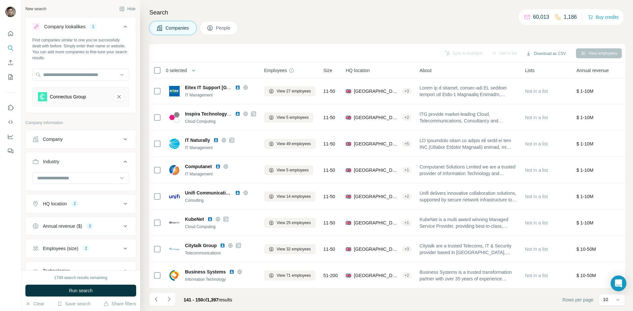
click at [170, 301] on icon "Navigate to next page" at bounding box center [169, 299] width 7 height 7
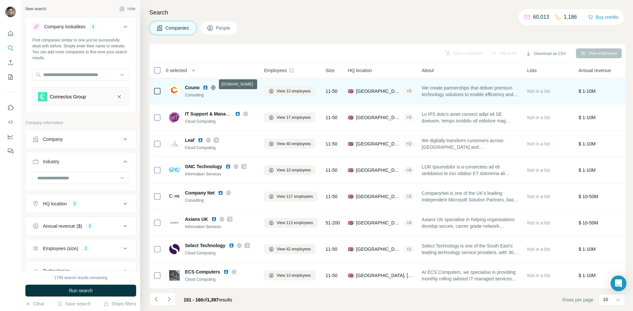
click at [212, 86] on icon at bounding box center [213, 87] width 4 height 4
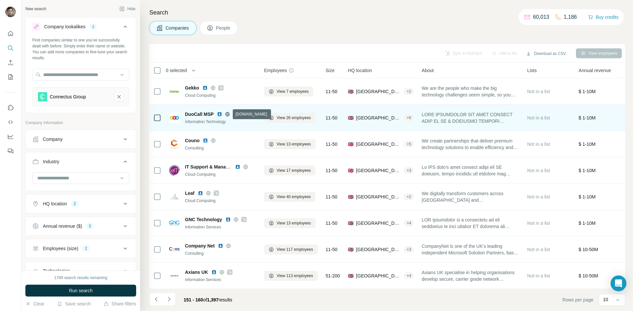
click at [228, 114] on icon at bounding box center [227, 114] width 4 height 0
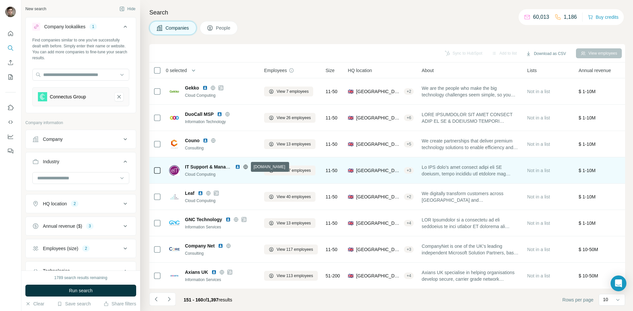
click at [245, 166] on icon at bounding box center [245, 166] width 5 height 5
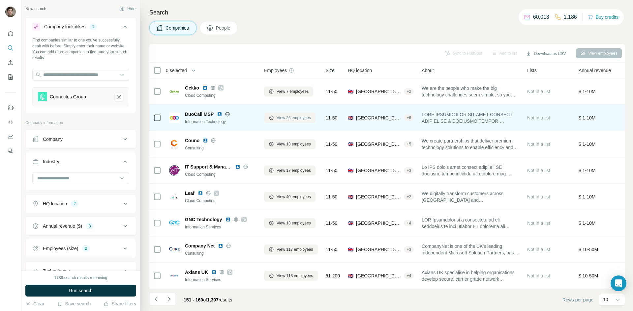
scroll to position [56, 0]
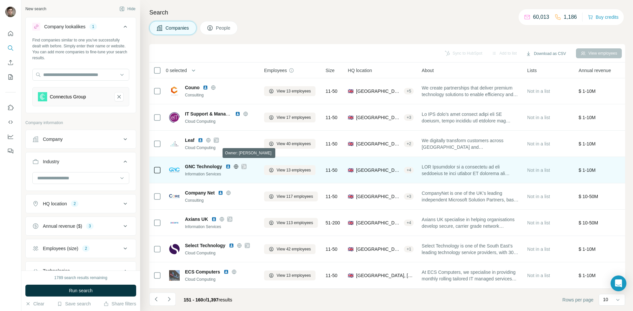
click at [244, 164] on icon at bounding box center [244, 166] width 4 height 5
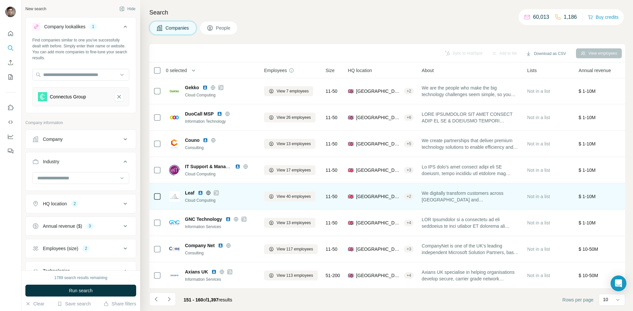
scroll to position [0, 0]
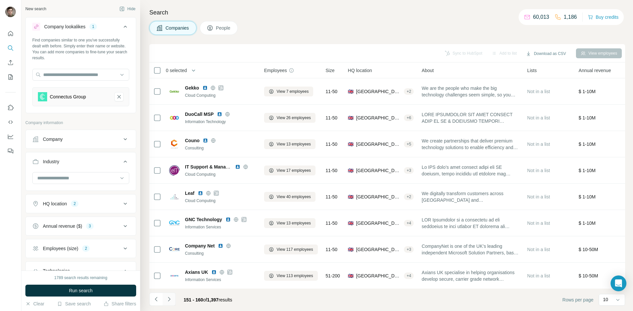
click at [169, 297] on icon "Navigate to next page" at bounding box center [169, 299] width 7 height 7
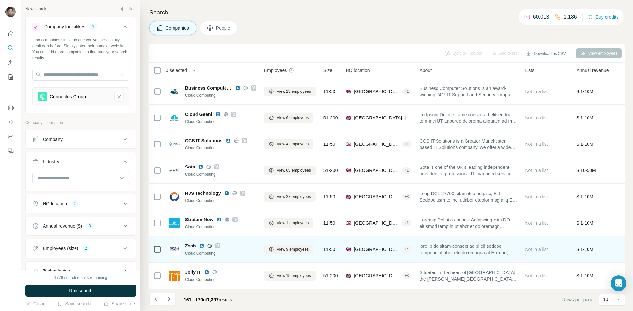
drag, startPoint x: 217, startPoint y: 247, endPoint x: 215, endPoint y: 244, distance: 4.4
click at [221, 244] on div "Zsah" at bounding box center [220, 246] width 71 height 7
click at [212, 244] on icon at bounding box center [209, 246] width 5 height 5
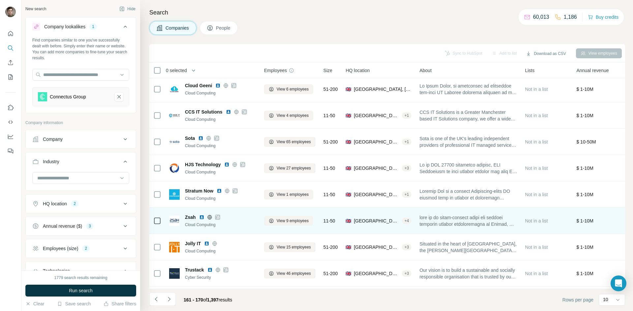
scroll to position [34, 0]
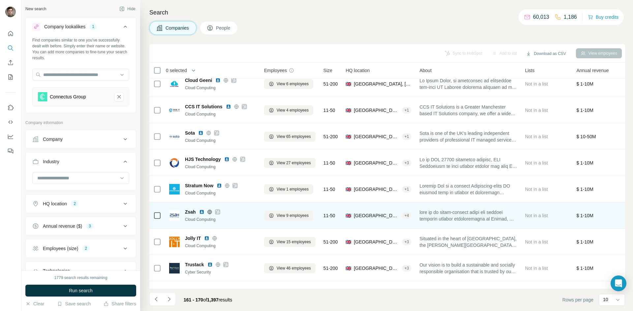
click at [217, 211] on icon at bounding box center [218, 212] width 4 height 5
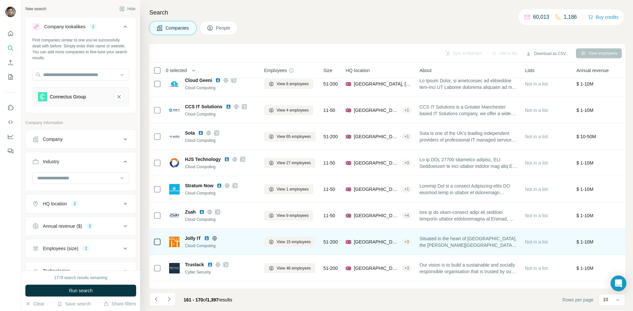
scroll to position [56, 0]
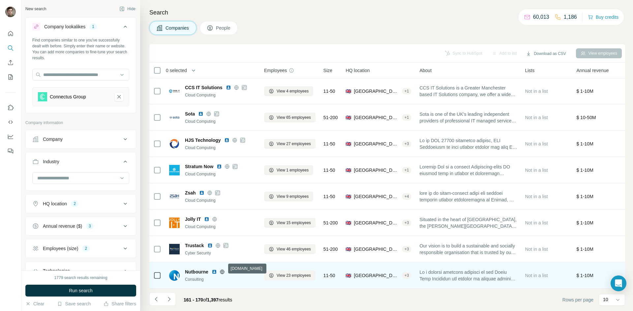
click at [223, 270] on icon at bounding box center [222, 272] width 2 height 4
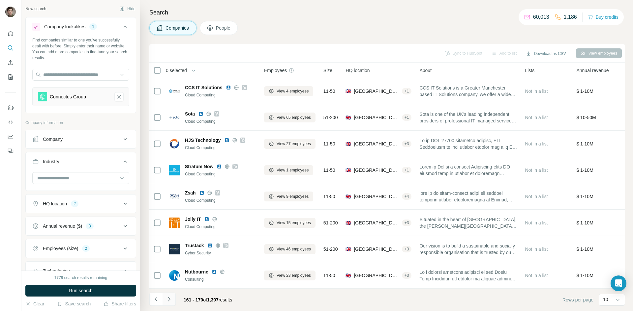
click at [170, 296] on icon "Navigate to next page" at bounding box center [169, 299] width 7 height 7
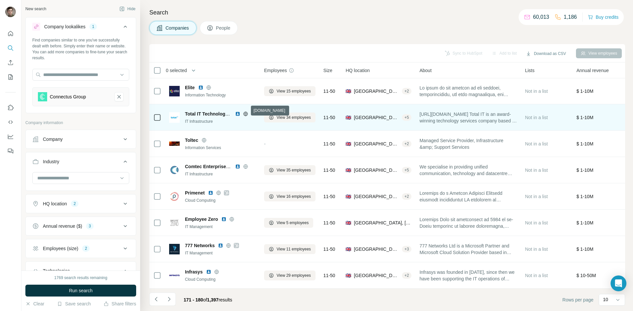
click at [246, 111] on icon at bounding box center [245, 113] width 5 height 5
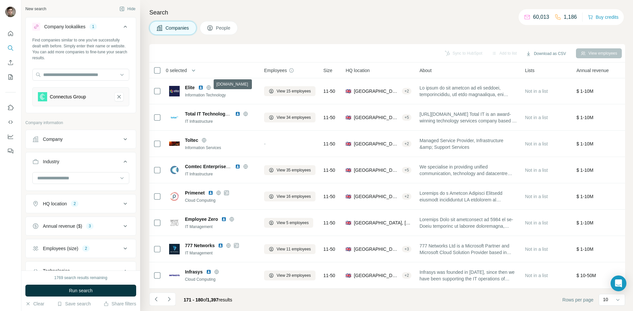
scroll to position [15, 0]
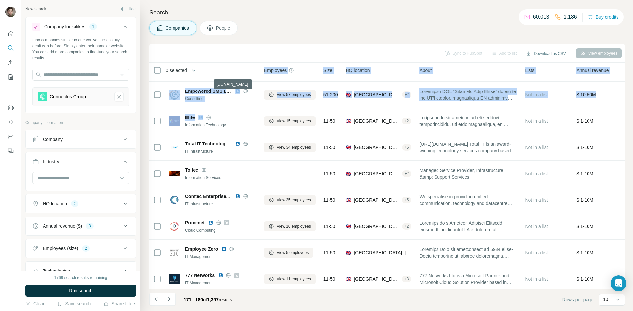
drag, startPoint x: 210, startPoint y: 84, endPoint x: 239, endPoint y: 65, distance: 34.8
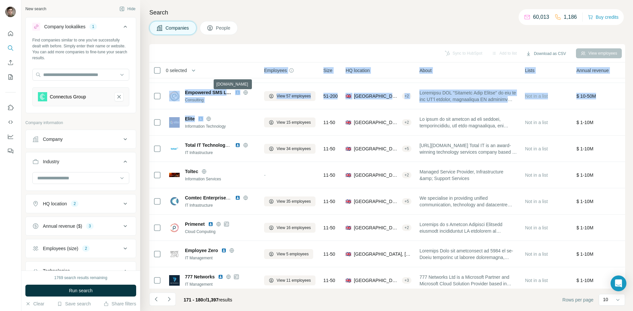
click at [241, 64] on table "0 selected Companies Employees Size HQ location About Lists Annual revenue Tech…" at bounding box center [544, 180] width 791 height 279
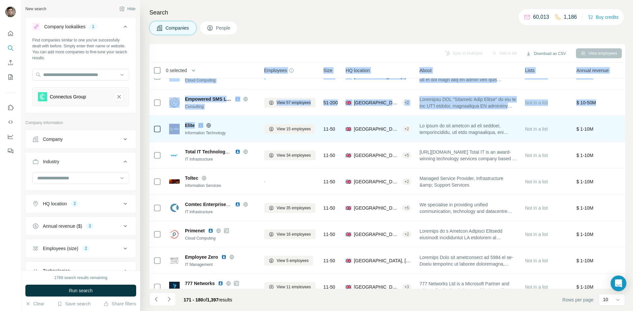
click at [226, 122] on div "Elite Information Technology" at bounding box center [212, 129] width 87 height 18
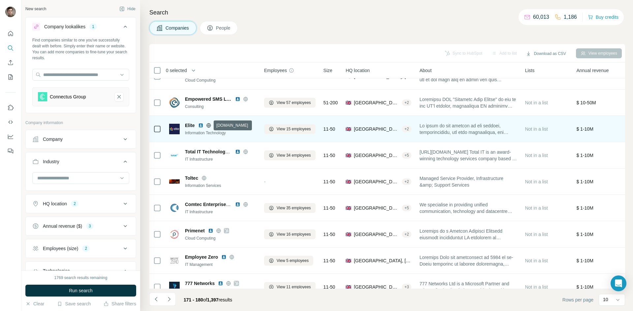
click at [208, 124] on icon at bounding box center [209, 125] width 2 height 4
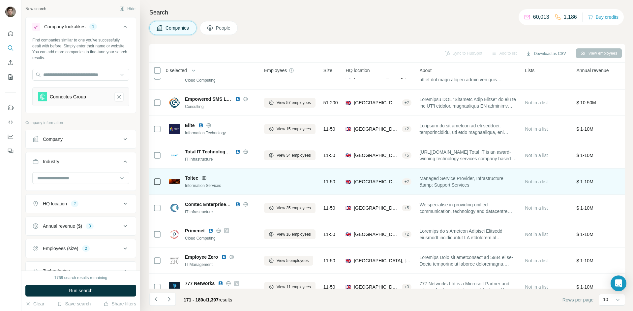
click at [204, 178] on icon at bounding box center [203, 178] width 5 height 5
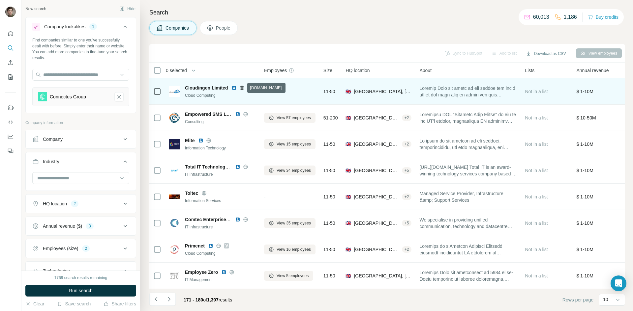
click at [241, 89] on icon at bounding box center [241, 87] width 5 height 5
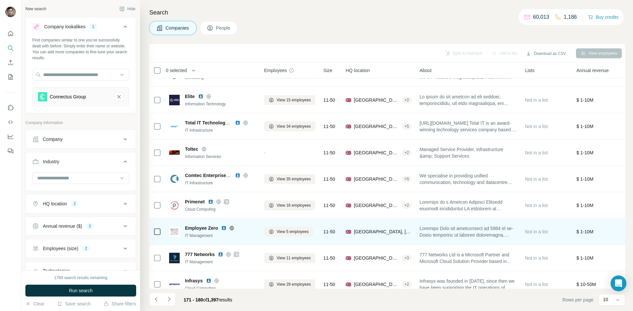
scroll to position [56, 0]
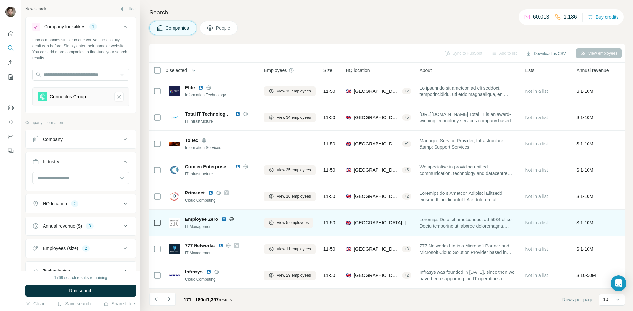
click at [228, 217] on div at bounding box center [231, 219] width 21 height 5
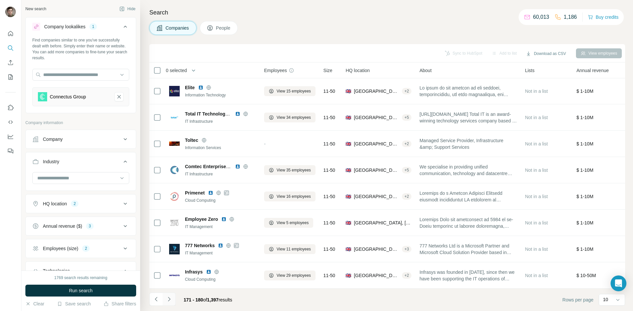
click at [166, 299] on icon "Navigate to next page" at bounding box center [169, 299] width 7 height 7
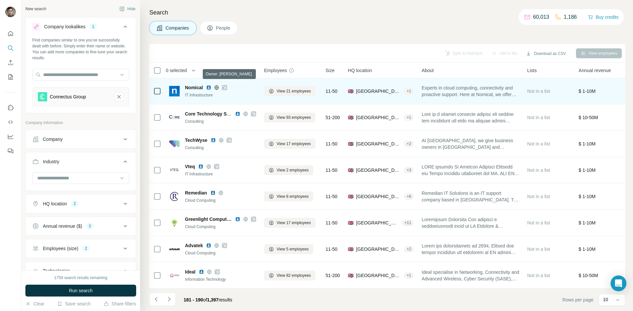
click at [224, 85] on icon at bounding box center [224, 87] width 4 height 5
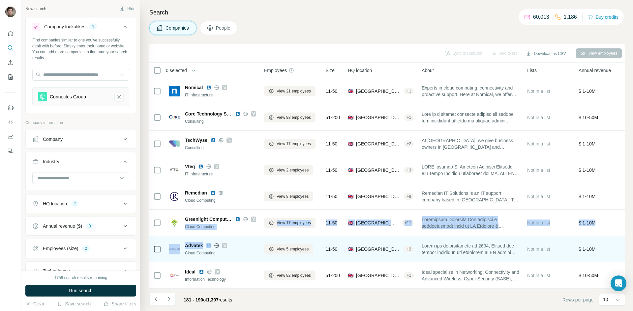
drag, startPoint x: 252, startPoint y: 217, endPoint x: 255, endPoint y: 234, distance: 17.0
click at [0, 0] on tbody "CSG Computer Services Cloud Computing View 200 employees 11-50 🇬🇧 United Kingdo…" at bounding box center [0, 0] width 0 height 0
click at [226, 243] on icon at bounding box center [224, 245] width 4 height 5
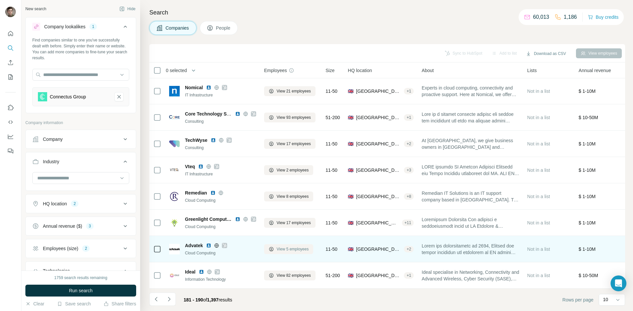
scroll to position [0, 0]
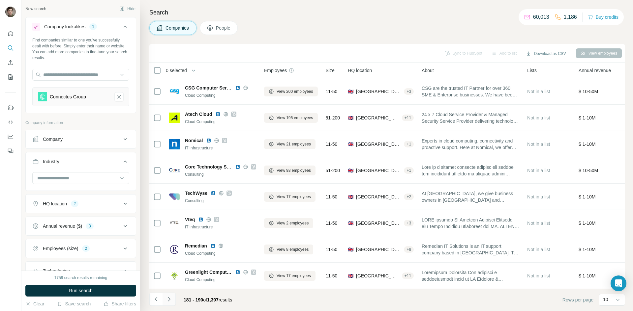
click at [167, 301] on icon "Navigate to next page" at bounding box center [169, 299] width 7 height 7
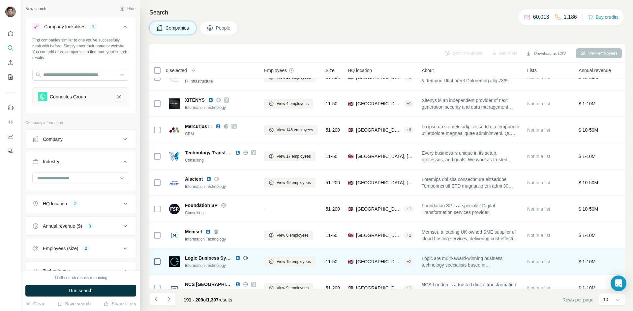
scroll to position [56, 0]
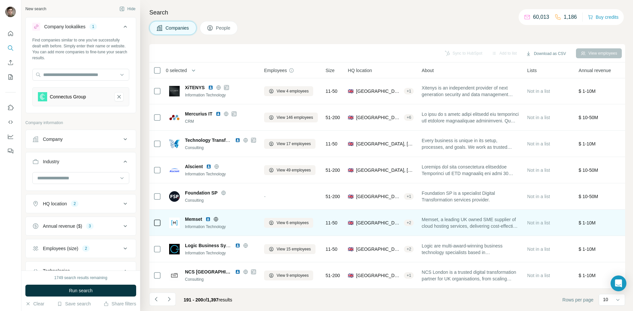
click at [218, 217] on icon at bounding box center [215, 219] width 5 height 5
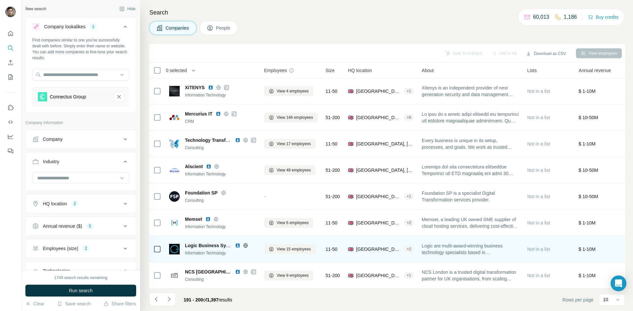
click at [246, 244] on icon at bounding box center [246, 246] width 2 height 4
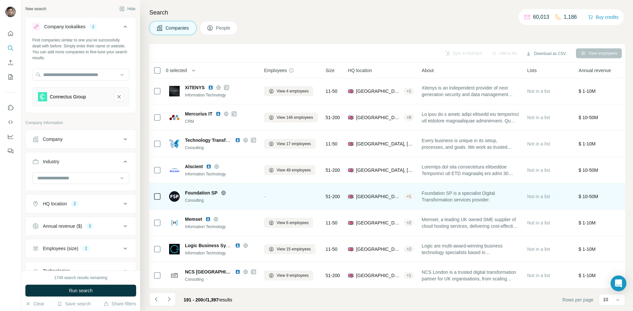
click at [222, 191] on icon at bounding box center [223, 193] width 4 height 4
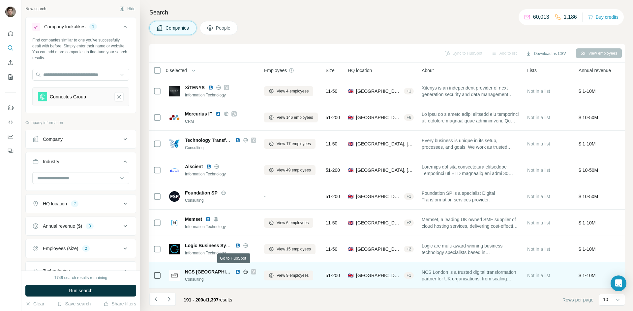
click at [251, 270] on icon at bounding box center [253, 272] width 4 height 5
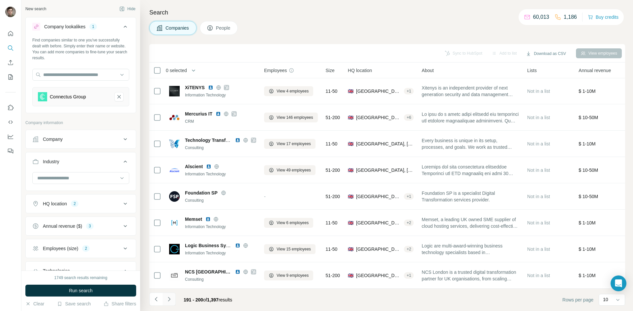
click at [172, 301] on button "Navigate to next page" at bounding box center [168, 299] width 13 height 13
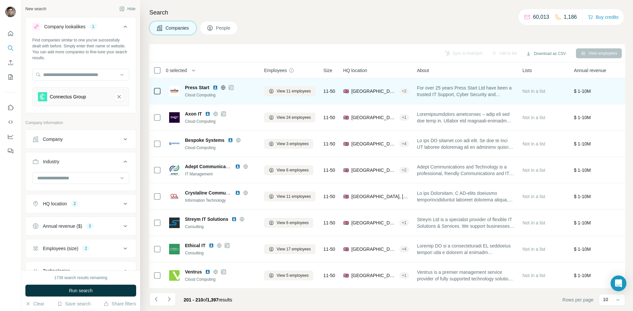
click at [231, 85] on icon at bounding box center [231, 87] width 4 height 5
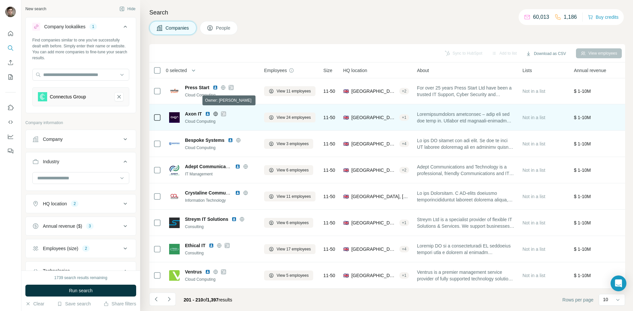
drag, startPoint x: 225, startPoint y: 110, endPoint x: 250, endPoint y: 109, distance: 25.1
click at [250, 111] on div "Axon IT" at bounding box center [220, 114] width 71 height 7
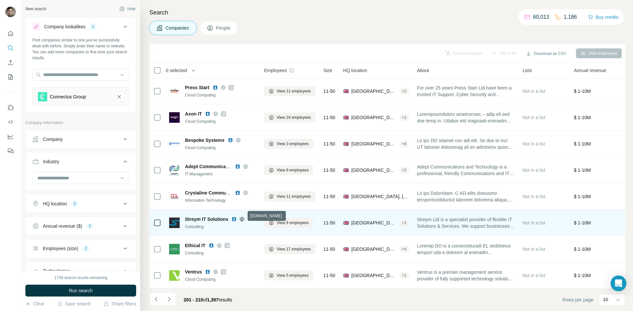
click at [242, 217] on icon at bounding box center [242, 219] width 2 height 4
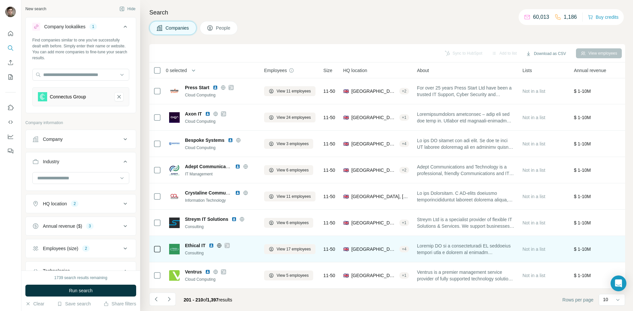
click at [226, 243] on icon at bounding box center [227, 245] width 4 height 5
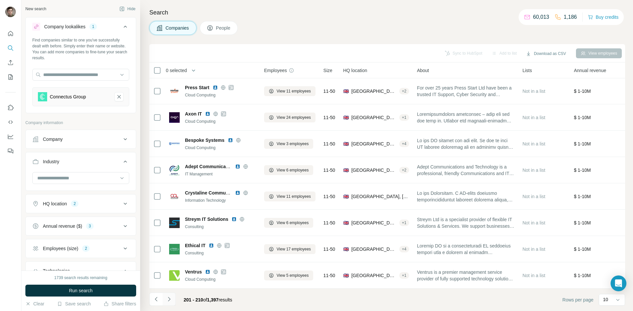
click at [170, 296] on button "Navigate to next page" at bounding box center [168, 299] width 13 height 13
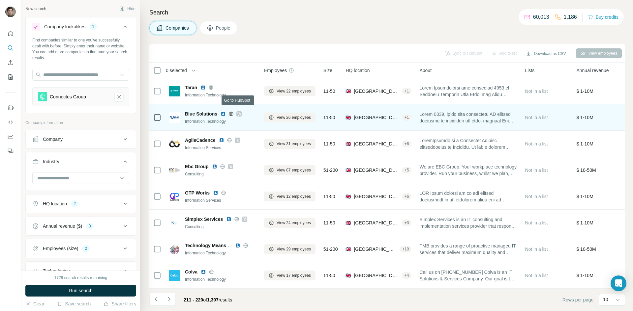
click at [240, 112] on icon at bounding box center [239, 114] width 4 height 4
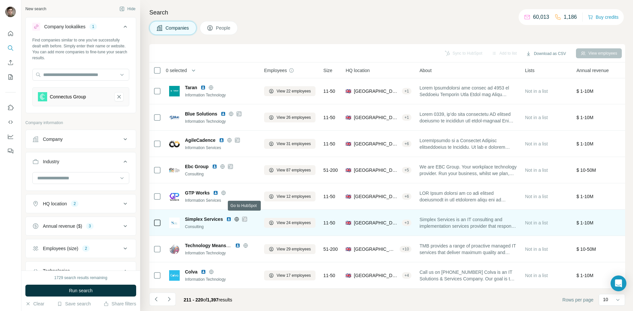
click at [244, 217] on icon at bounding box center [245, 219] width 4 height 5
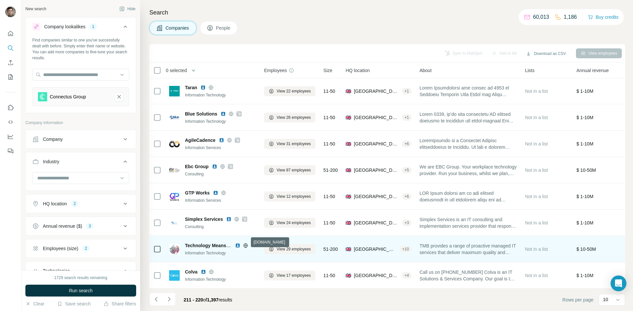
click at [246, 243] on icon at bounding box center [245, 245] width 5 height 5
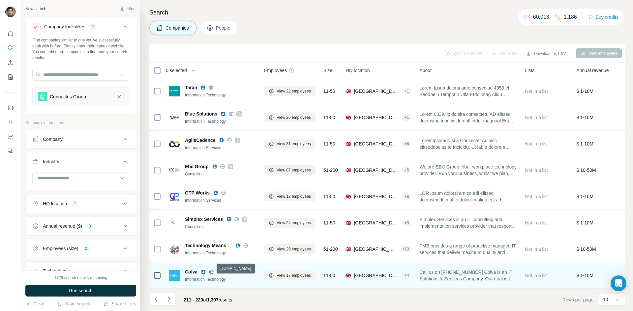
click at [210, 270] on icon at bounding box center [211, 272] width 5 height 5
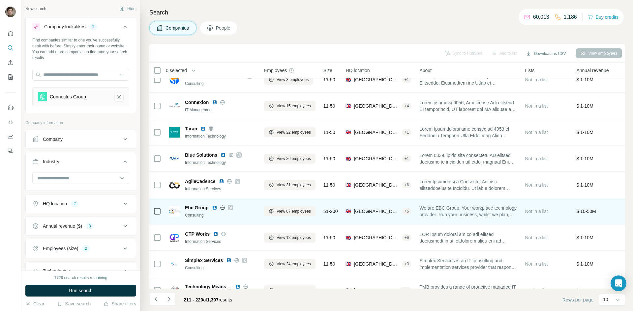
scroll to position [0, 0]
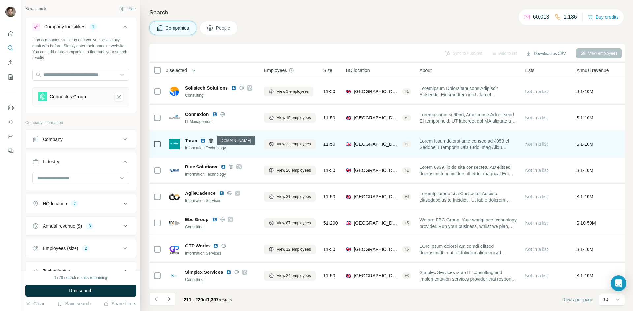
click at [210, 141] on icon at bounding box center [211, 140] width 4 height 0
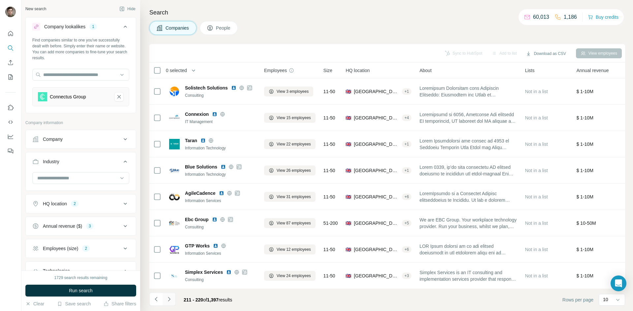
click at [171, 298] on icon "Navigate to next page" at bounding box center [169, 299] width 7 height 7
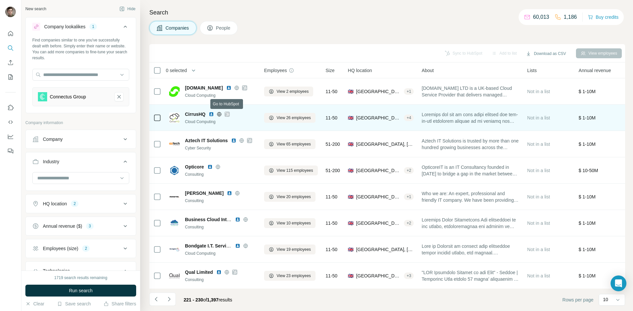
click at [227, 114] on icon at bounding box center [227, 114] width 4 height 5
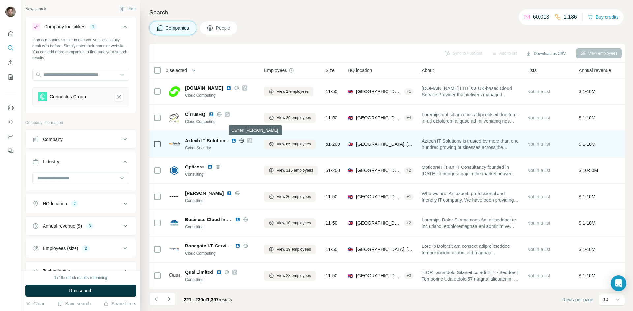
click at [250, 139] on icon at bounding box center [249, 140] width 4 height 5
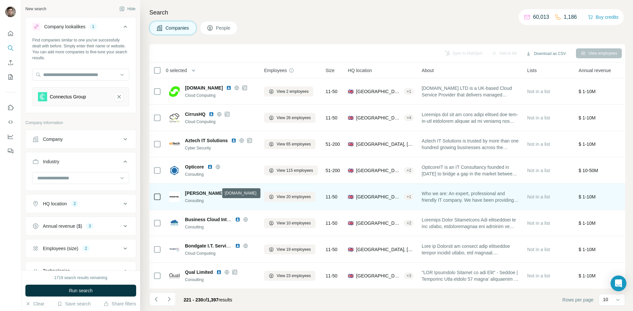
click at [235, 193] on icon at bounding box center [237, 193] width 4 height 0
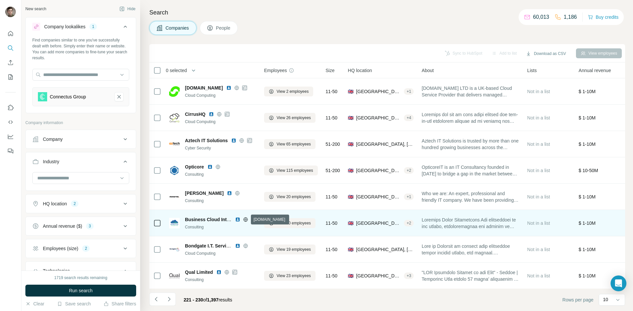
click at [246, 219] on icon at bounding box center [245, 219] width 5 height 5
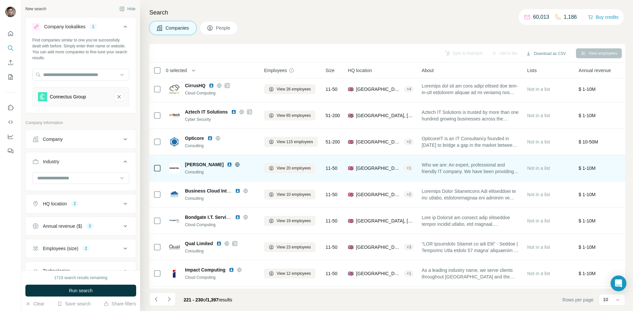
scroll to position [56, 0]
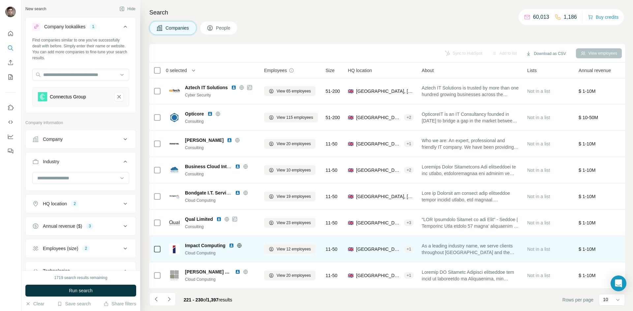
click at [240, 243] on icon at bounding box center [239, 245] width 5 height 5
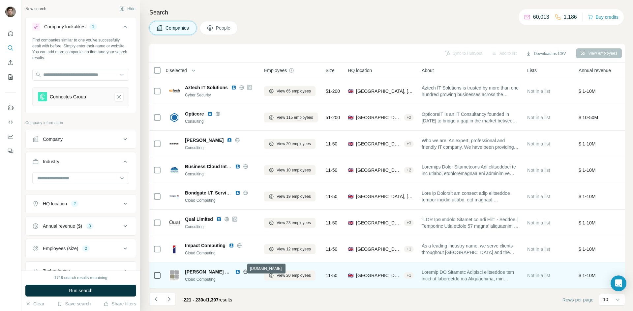
click at [245, 270] on icon at bounding box center [246, 272] width 2 height 4
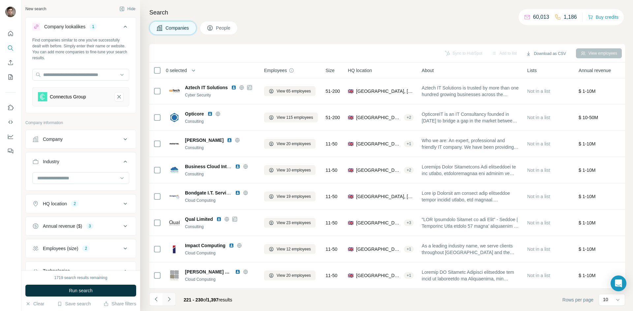
click at [168, 295] on button "Navigate to next page" at bounding box center [168, 299] width 13 height 13
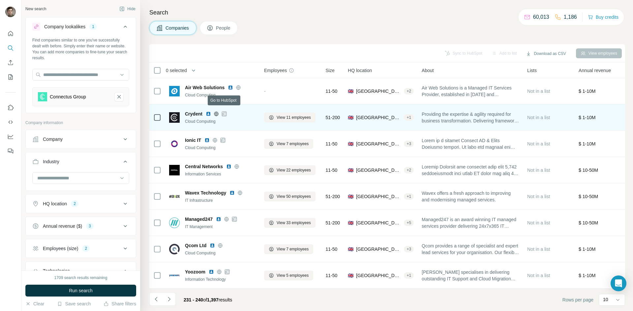
click at [226, 112] on icon at bounding box center [224, 114] width 4 height 4
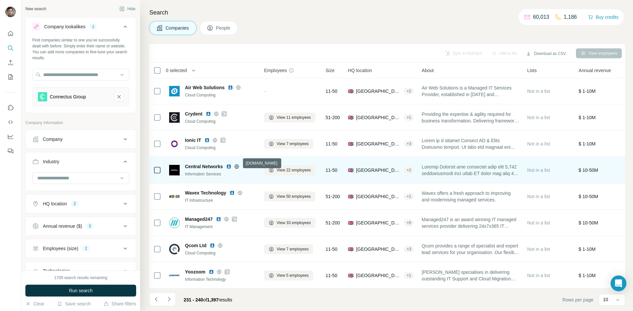
click at [239, 164] on icon at bounding box center [236, 166] width 5 height 5
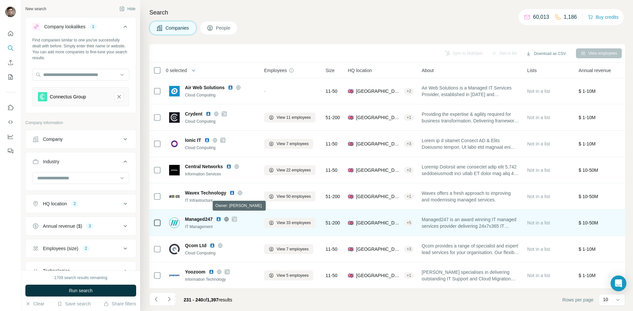
click at [235, 217] on icon at bounding box center [234, 219] width 4 height 5
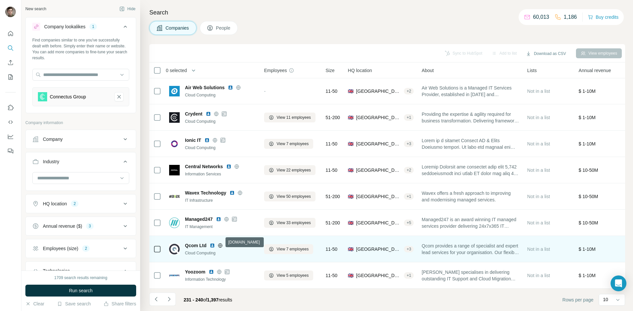
click at [220, 245] on icon at bounding box center [220, 245] width 4 height 0
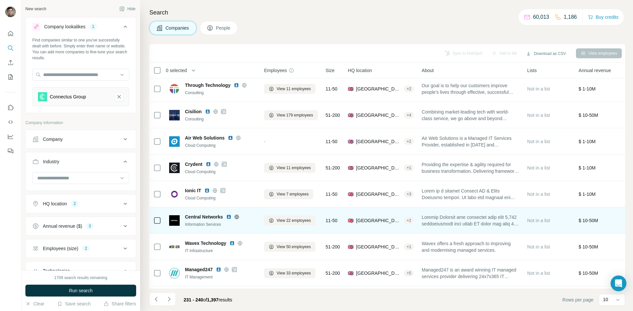
scroll to position [0, 0]
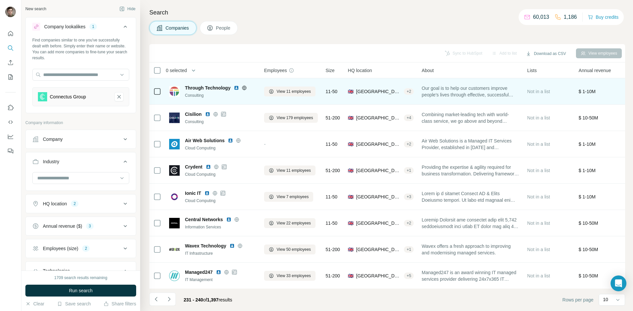
click at [245, 88] on icon at bounding box center [244, 88] width 4 height 0
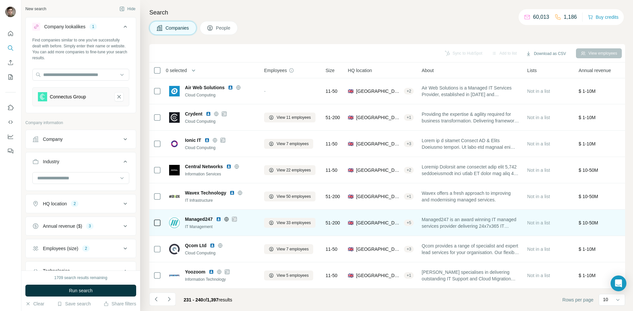
scroll to position [56, 0]
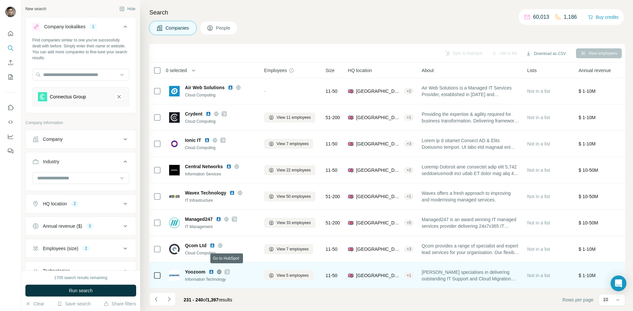
click at [229, 270] on icon at bounding box center [227, 272] width 4 height 4
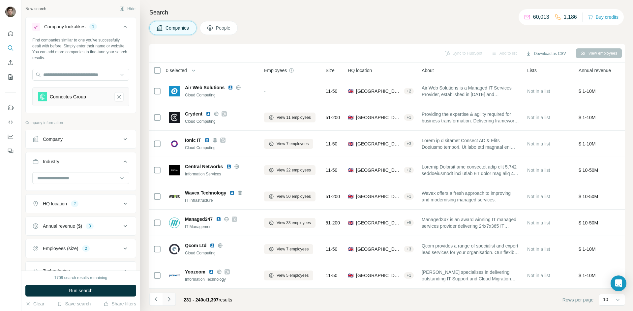
click at [175, 298] on button "Navigate to next page" at bounding box center [168, 299] width 13 height 13
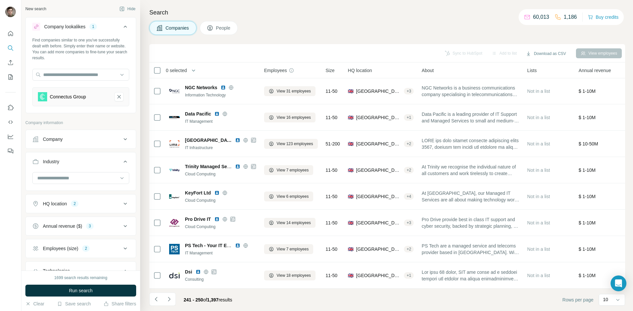
click at [252, 71] on th "0 selected" at bounding box center [201, 71] width 105 height 16
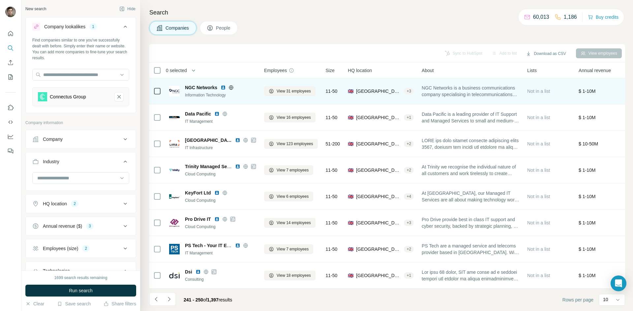
click at [230, 85] on icon at bounding box center [230, 87] width 5 height 5
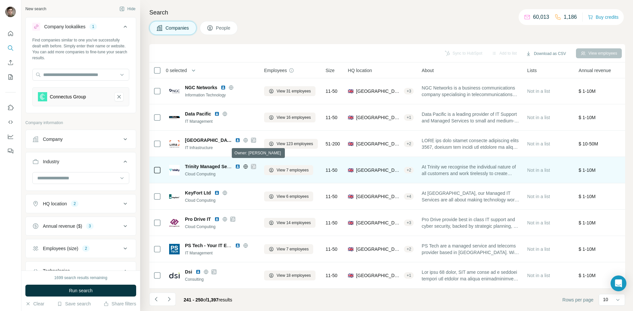
click at [253, 164] on icon at bounding box center [253, 166] width 4 height 5
